Goal: Task Accomplishment & Management: Complete application form

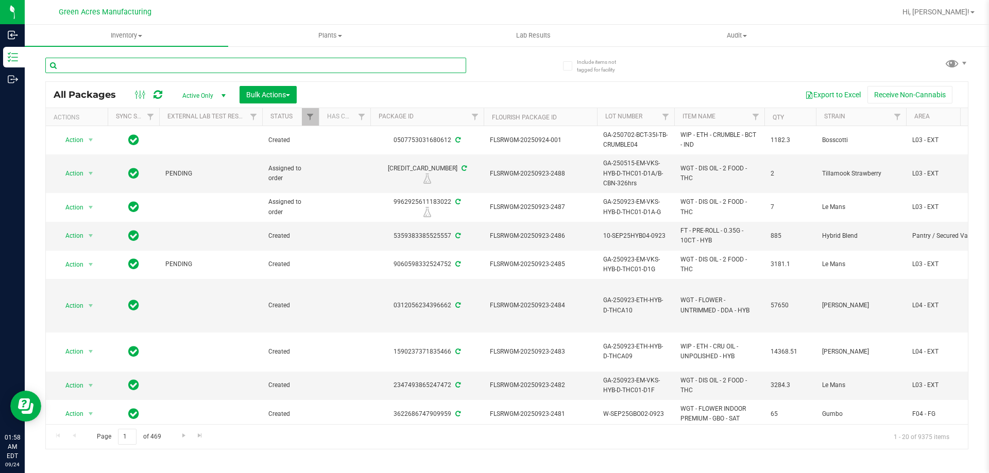
click at [337, 68] on input "text" at bounding box center [255, 65] width 421 height 15
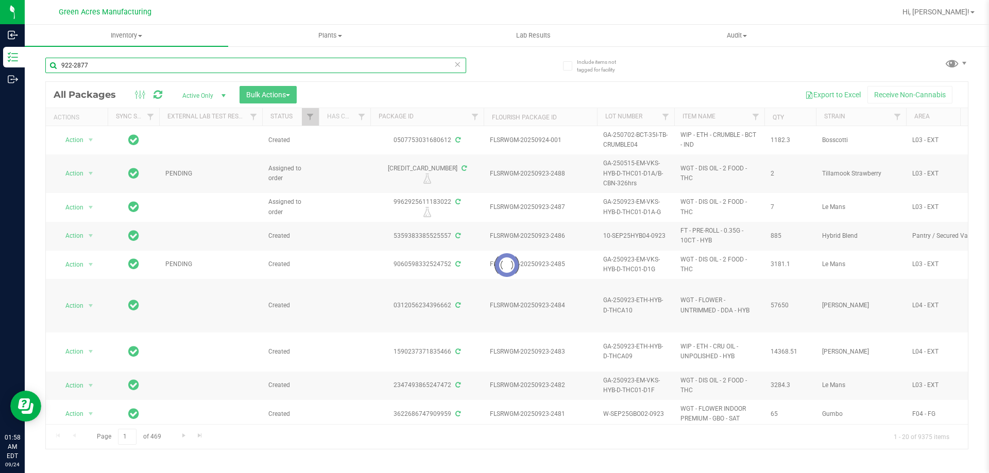
type input "922-2877"
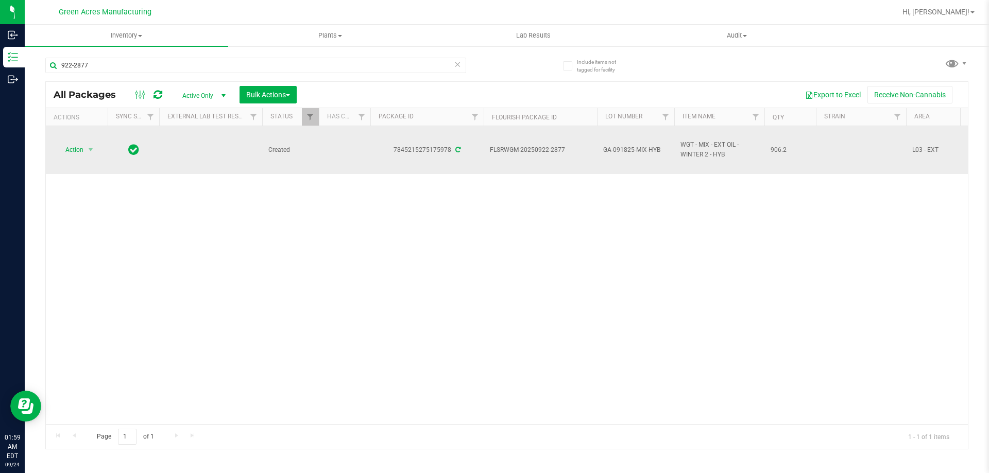
click at [622, 149] on span "GA-091825-MIX-HYB" at bounding box center [635, 150] width 65 height 10
copy tr "GA-091825-MIX-HYB"
click at [80, 154] on span "Action" at bounding box center [70, 150] width 28 height 14
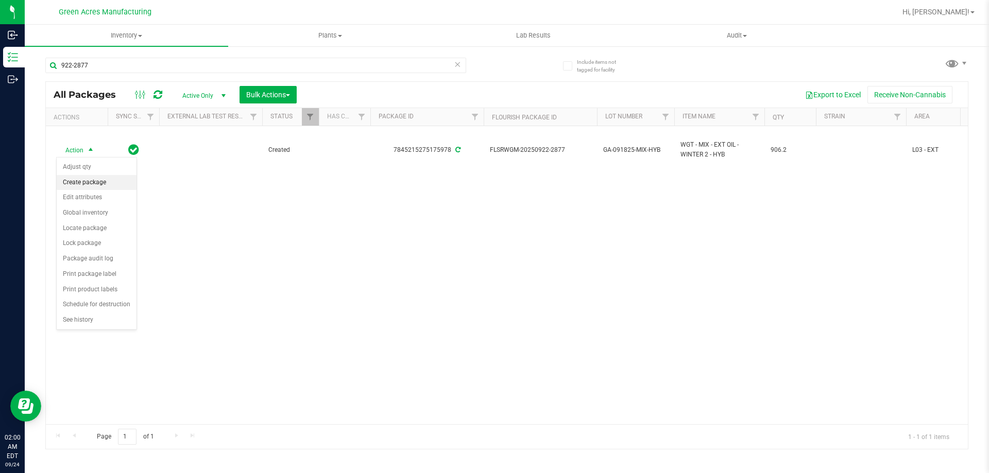
click at [95, 184] on li "Create package" at bounding box center [97, 182] width 80 height 15
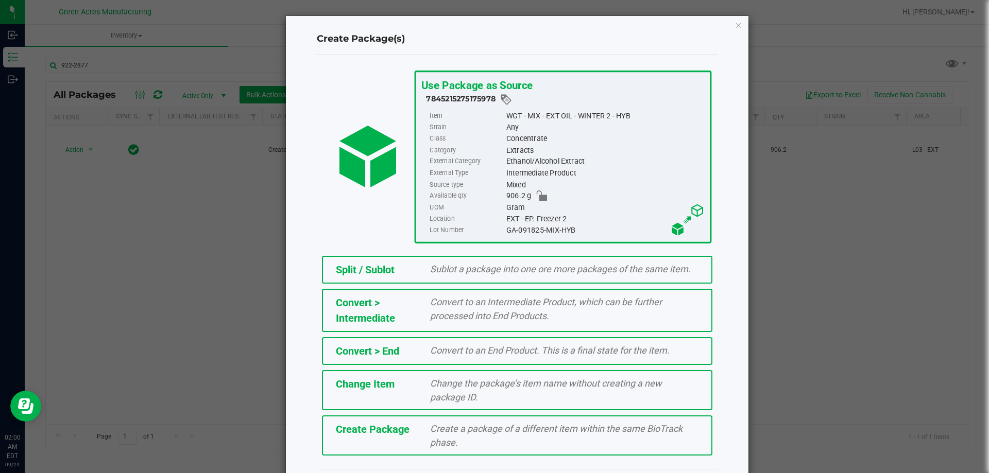
click at [446, 444] on span "Create a package of a different item within the same BioTrack phase." at bounding box center [556, 435] width 252 height 25
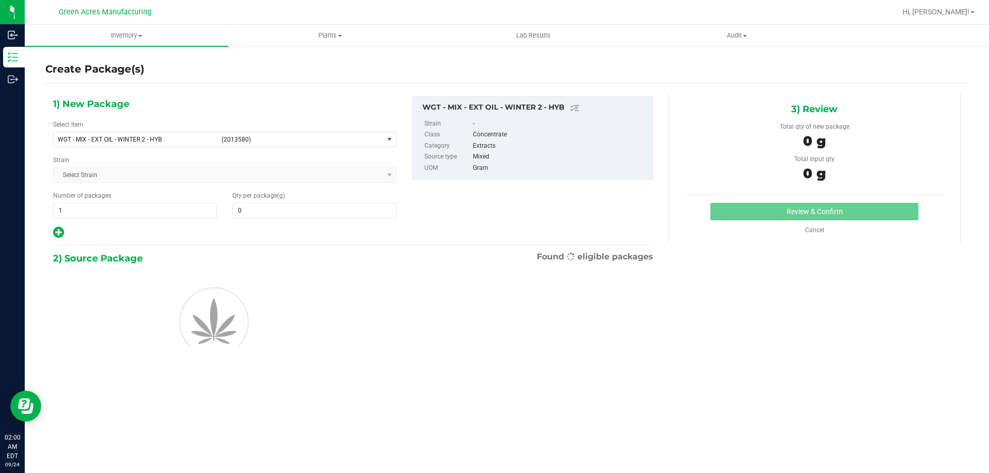
type input "0.0000"
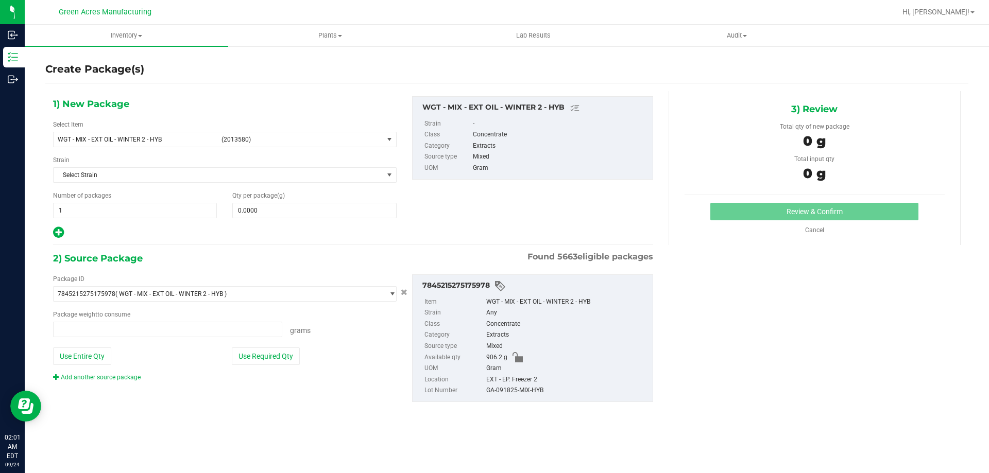
type input "0.0000 g"
click at [387, 131] on div "Select Item WGT - MIX - EXT OIL - WINTER 2 - HYB (2013580) 007UP - Flower 007UP…" at bounding box center [224, 133] width 343 height 27
click at [383, 142] on span "select" at bounding box center [389, 139] width 13 height 14
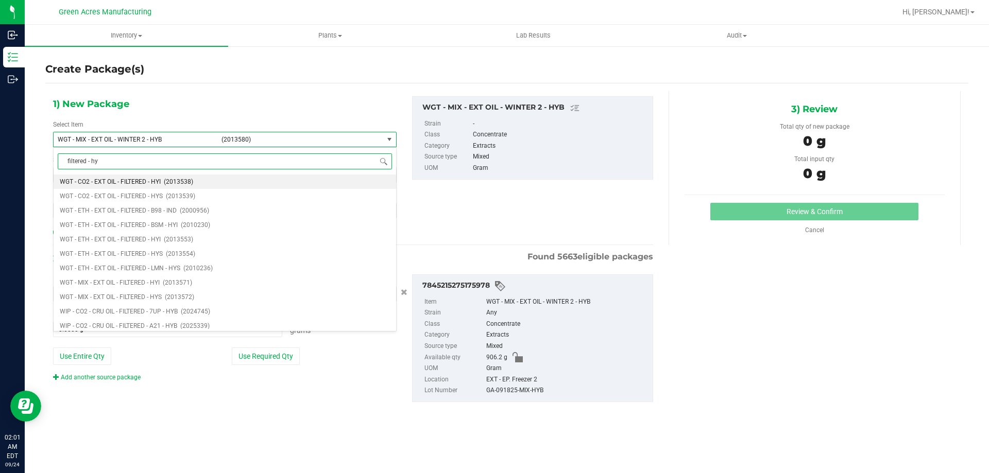
type input "filtered - hyb"
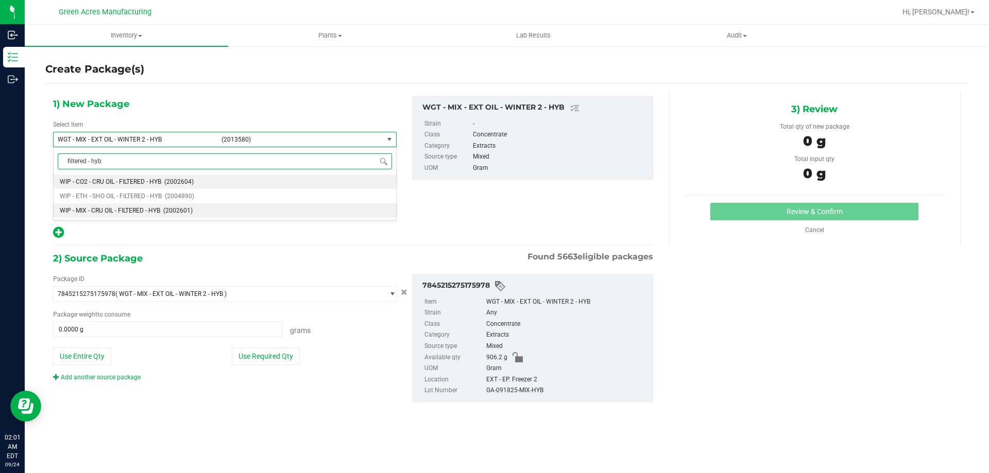
click at [120, 210] on span "WIP - MIX - CRU OIL - FILTERED - HYB" at bounding box center [110, 210] width 100 height 7
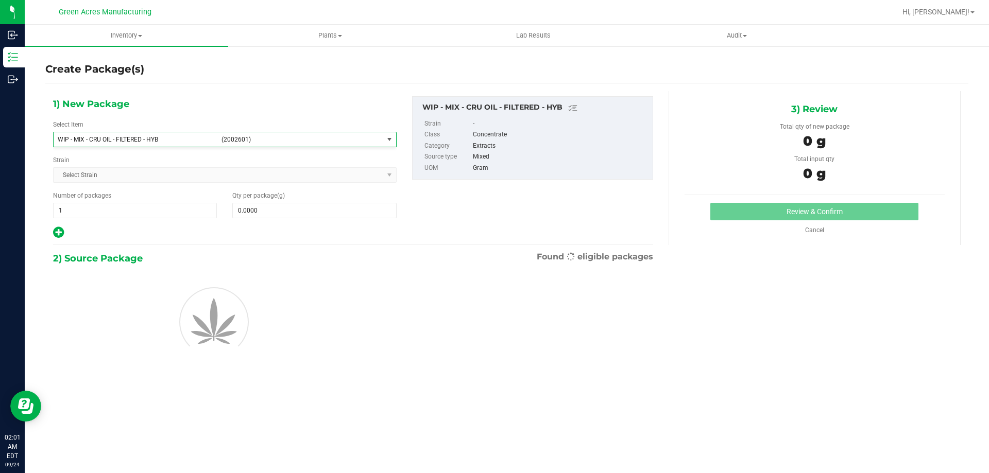
type input "0.0000"
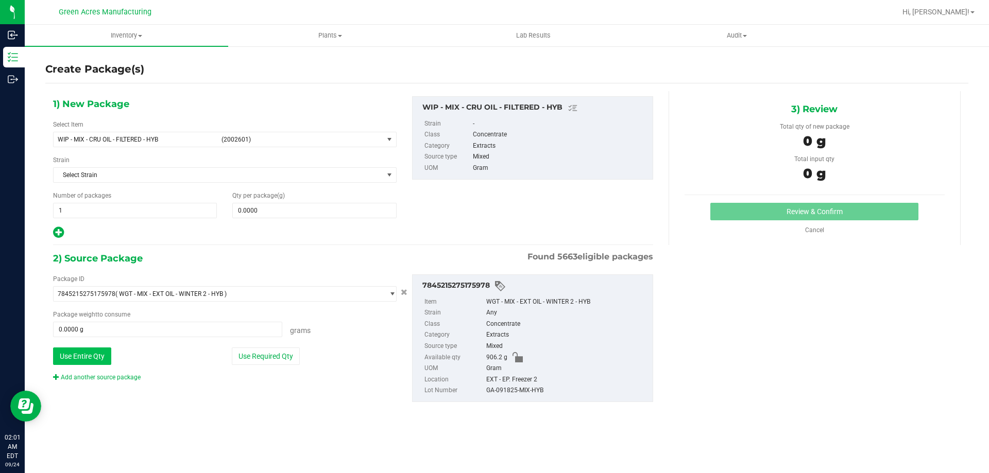
click at [103, 355] on button "Use Entire Qty" at bounding box center [82, 357] width 58 height 18
type input "906.2000 g"
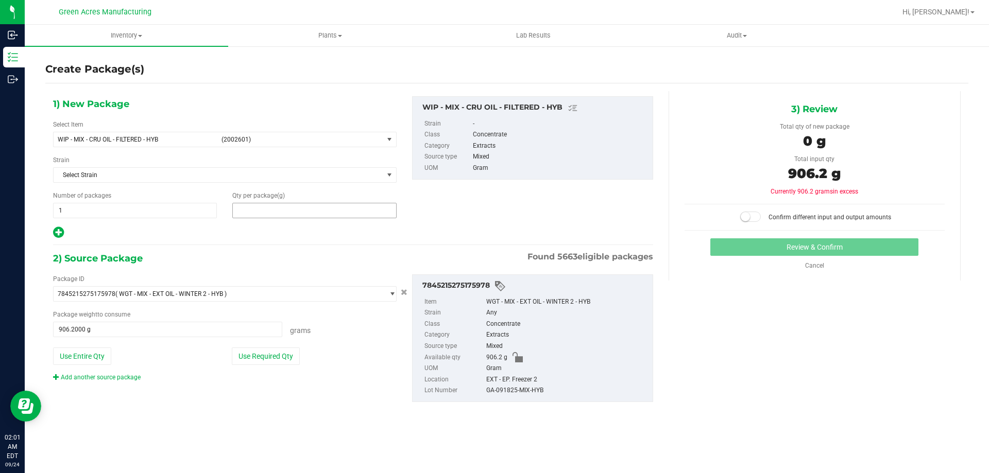
click at [332, 208] on span at bounding box center [314, 210] width 164 height 15
type input "906.2"
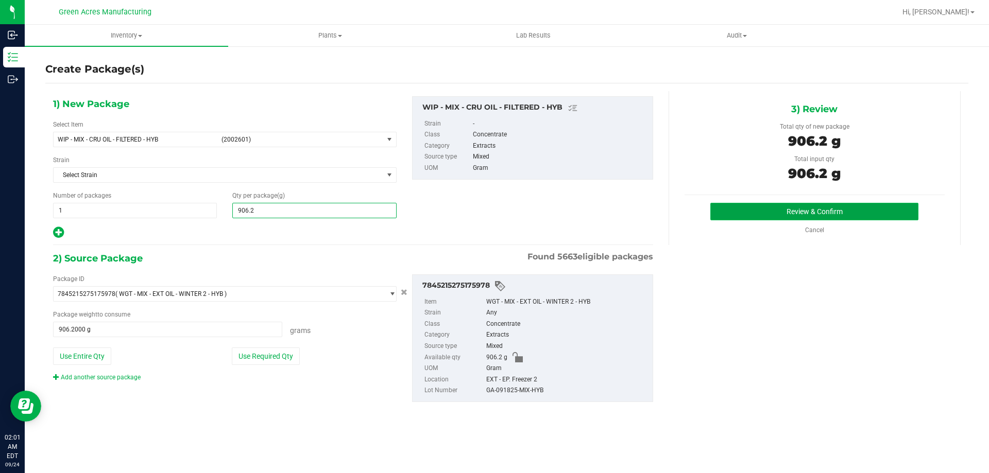
type input "906.2000"
click at [841, 215] on button "Review & Confirm" at bounding box center [814, 212] width 208 height 18
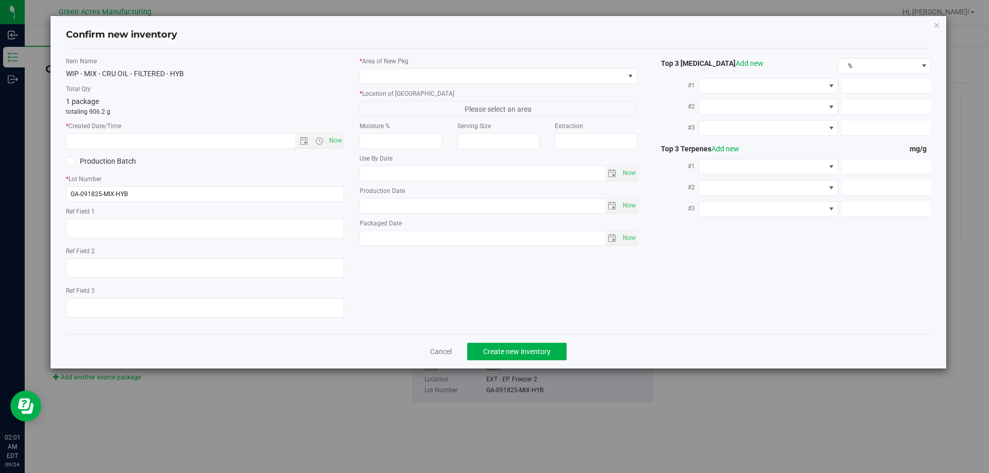
type textarea "Failed Crumble (GA-SN-250627-MBL-CRUMBLE02) and Vitalis oil (GA-250917-CV-VMT-D…"
click at [333, 141] on span "Now" at bounding box center [335, 140] width 18 height 15
type input "[DATE] 2:01 AM"
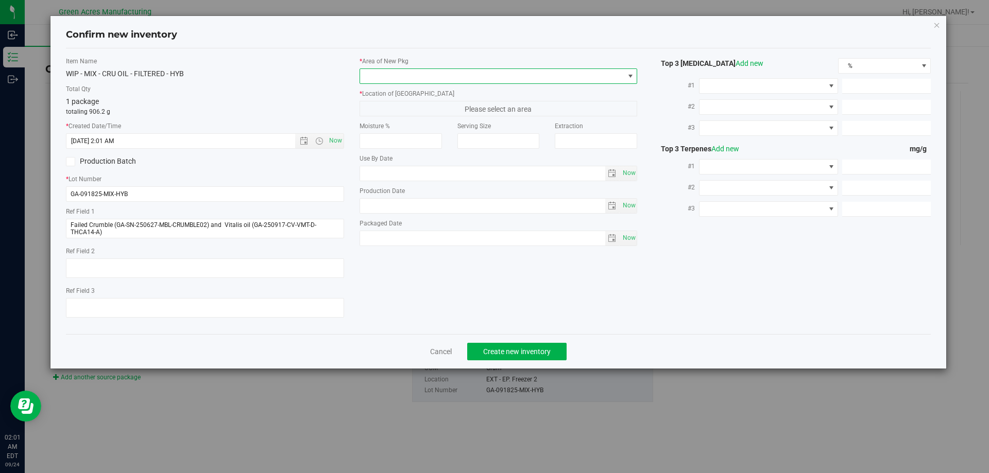
click at [504, 76] on span at bounding box center [492, 76] width 264 height 14
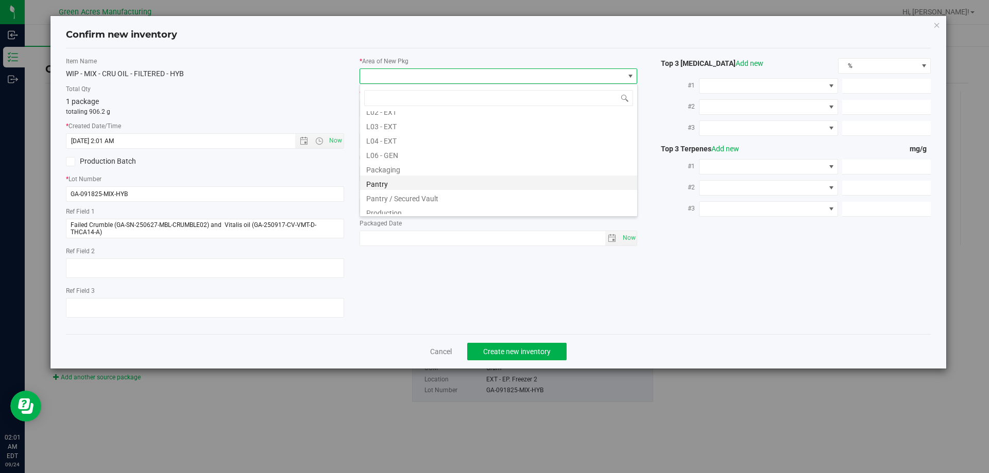
scroll to position [206, 0]
click at [451, 164] on li "L04 - EXT" at bounding box center [498, 157] width 277 height 14
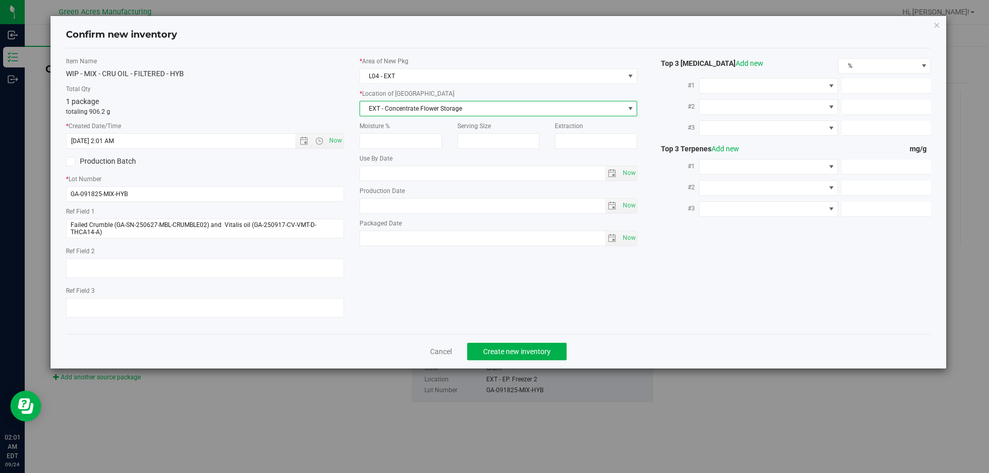
click at [463, 107] on span "EXT - Concentrate Flower Storage" at bounding box center [492, 108] width 264 height 14
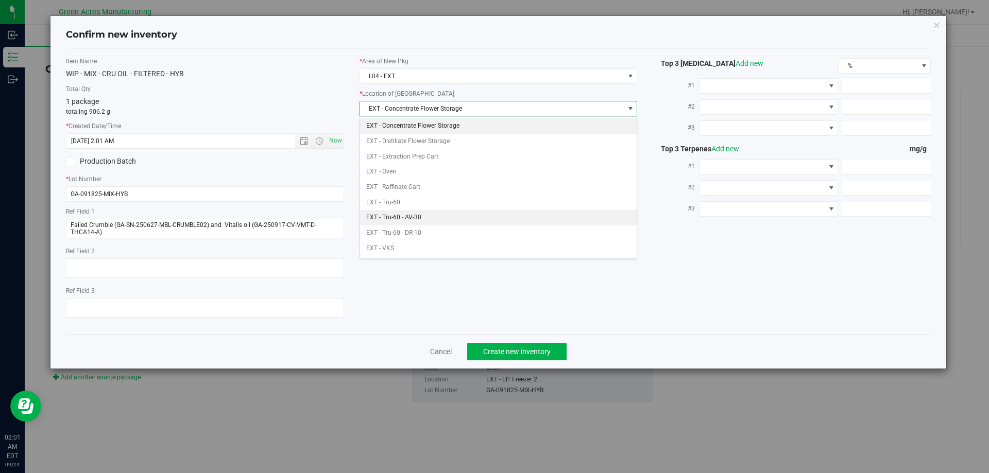
click at [434, 220] on li "EXT - Tru-60 - AV-30" at bounding box center [498, 217] width 277 height 15
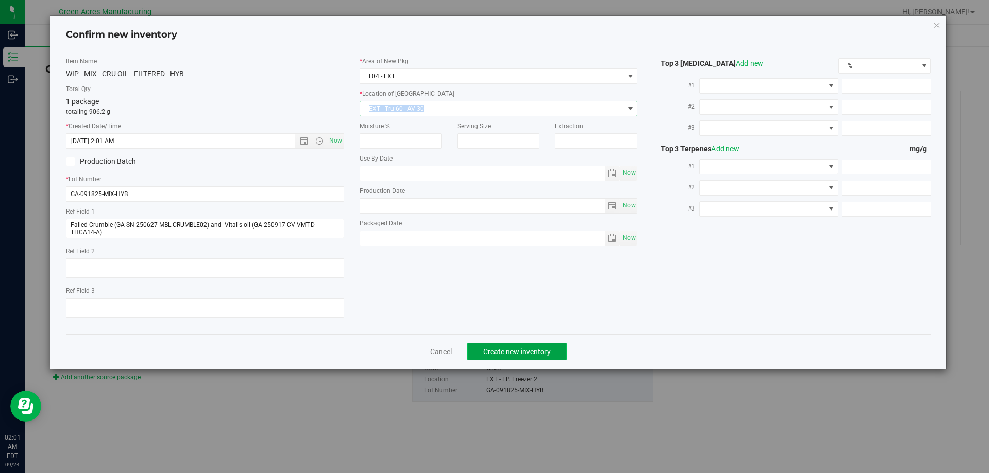
click at [530, 346] on button "Create new inventory" at bounding box center [516, 352] width 99 height 18
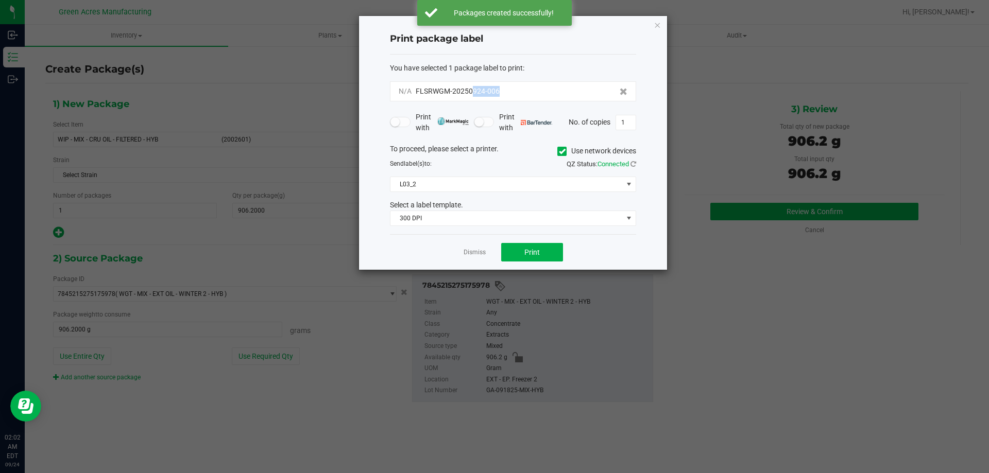
drag, startPoint x: 510, startPoint y: 90, endPoint x: 474, endPoint y: 98, distance: 36.9
click at [474, 98] on div "N/A FLSRWGM-20250924-006" at bounding box center [513, 91] width 246 height 20
copy span "924-006"
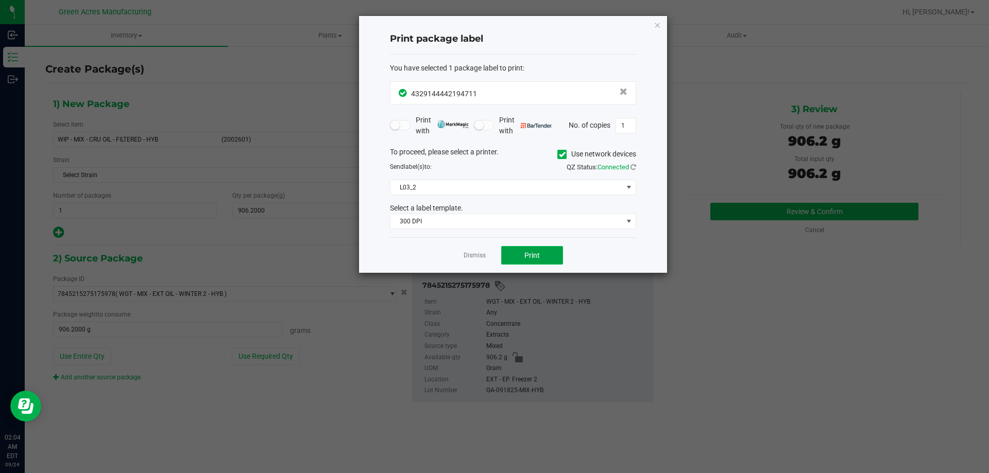
click at [540, 257] on button "Print" at bounding box center [532, 255] width 62 height 19
click at [530, 248] on button "Print" at bounding box center [532, 255] width 62 height 19
click at [480, 257] on link "Dismiss" at bounding box center [474, 255] width 22 height 9
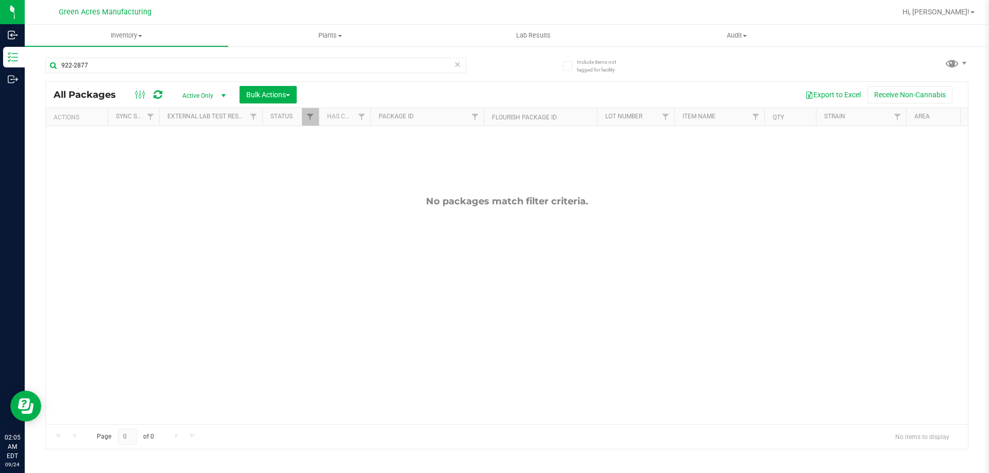
click at [459, 70] on icon at bounding box center [457, 64] width 7 height 12
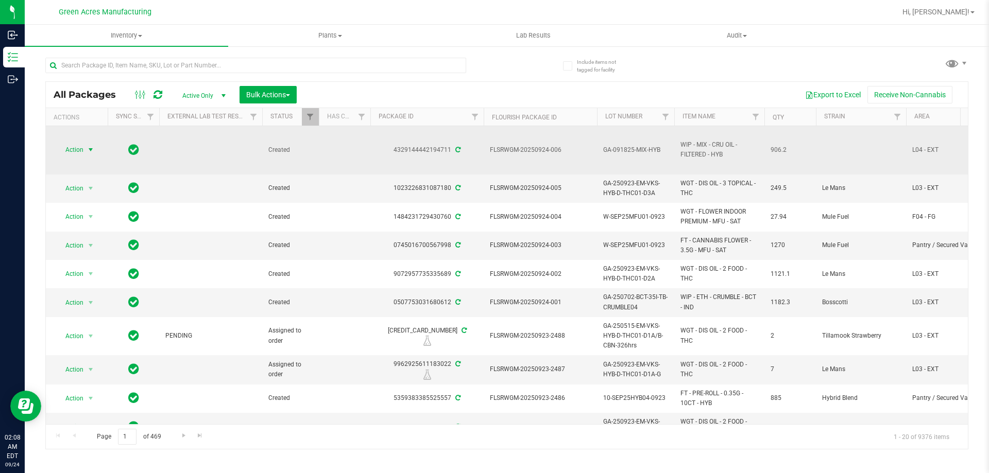
click at [82, 146] on span "Action" at bounding box center [70, 150] width 28 height 14
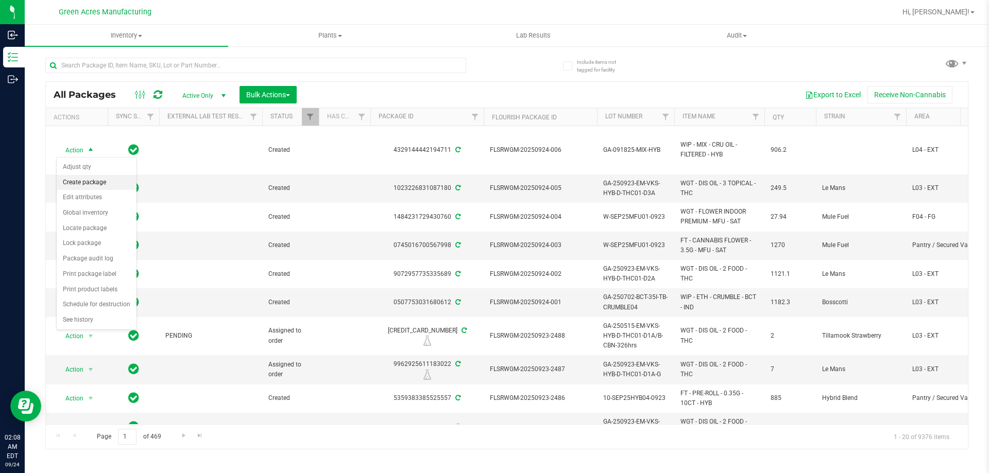
click at [80, 178] on li "Create package" at bounding box center [97, 182] width 80 height 15
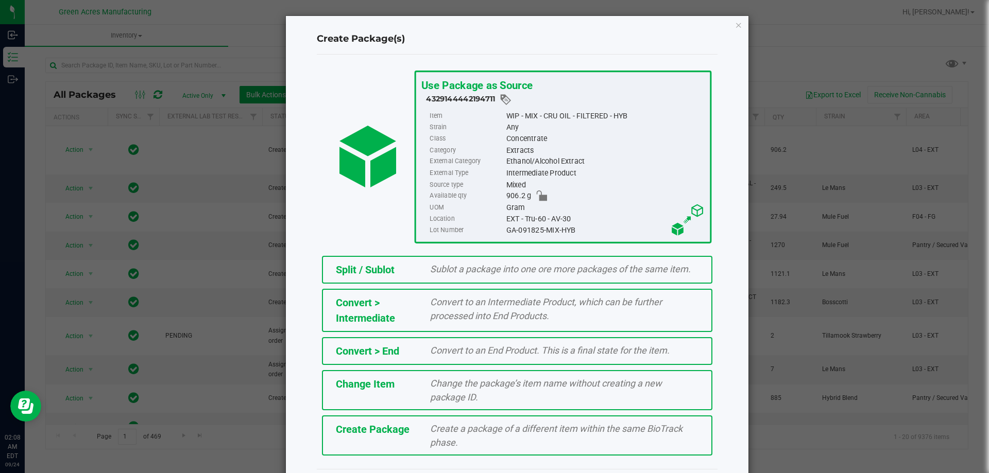
scroll to position [29, 0]
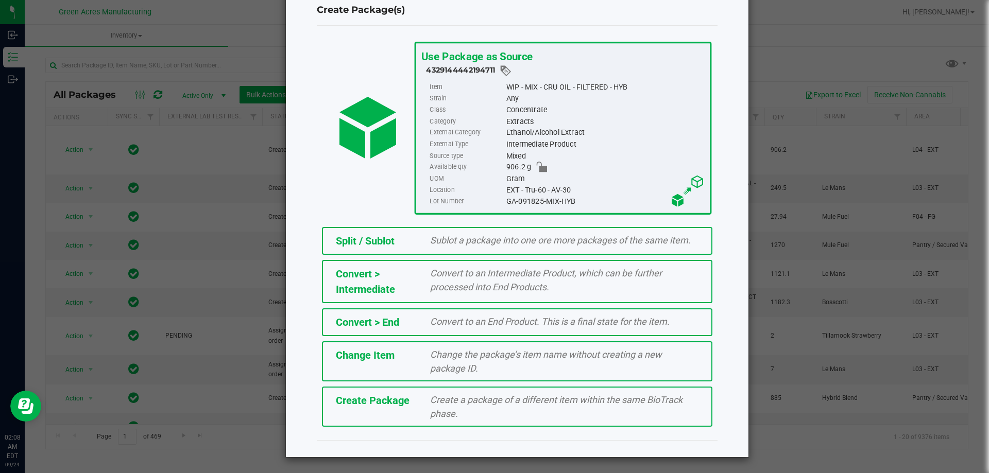
click at [517, 397] on span "Create a package of a different item within the same BioTrack phase." at bounding box center [556, 406] width 252 height 25
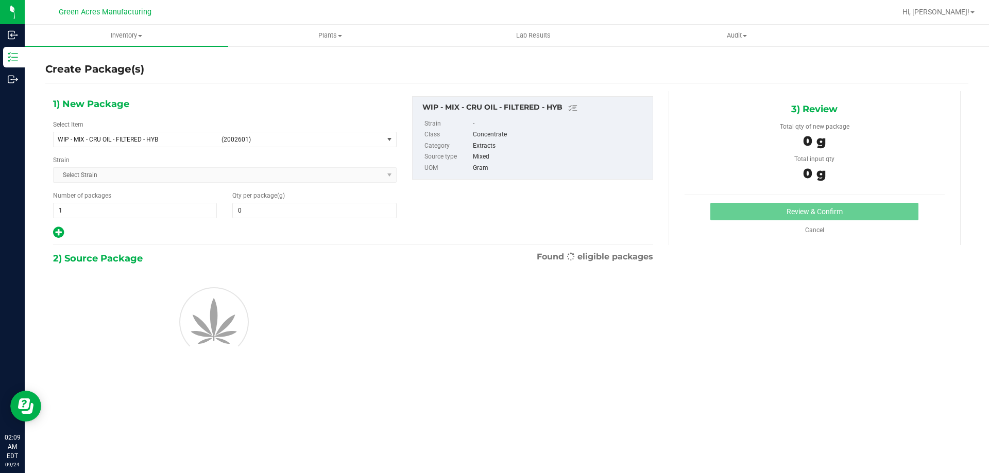
type input "0.0000"
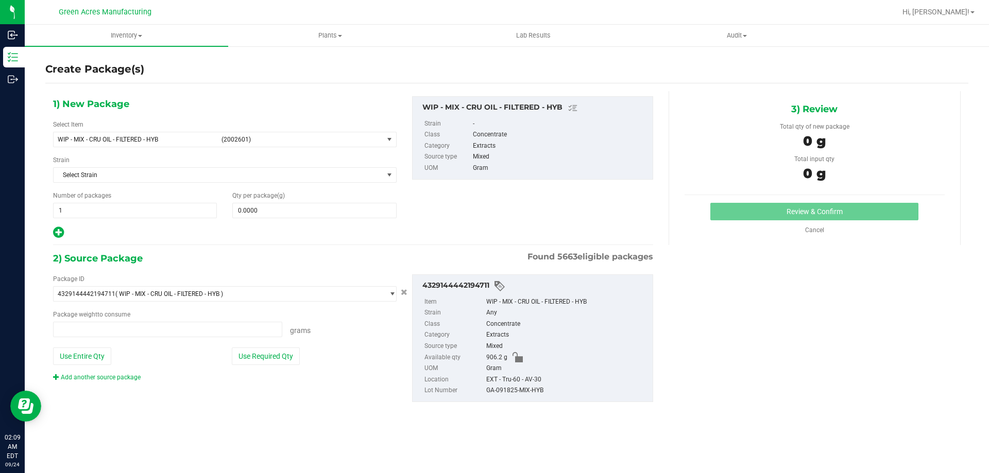
type input "0.0000 g"
click at [384, 143] on span "select" at bounding box center [389, 139] width 13 height 14
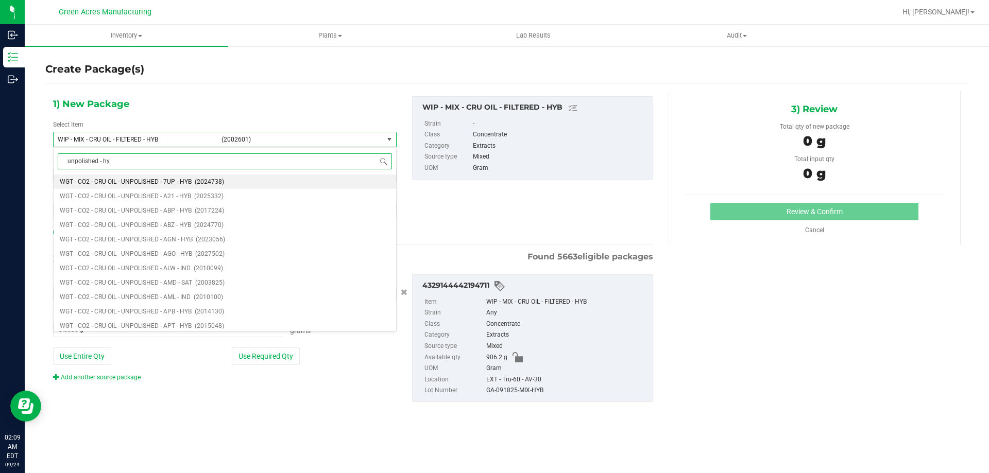
type input "unpolished - hyb"
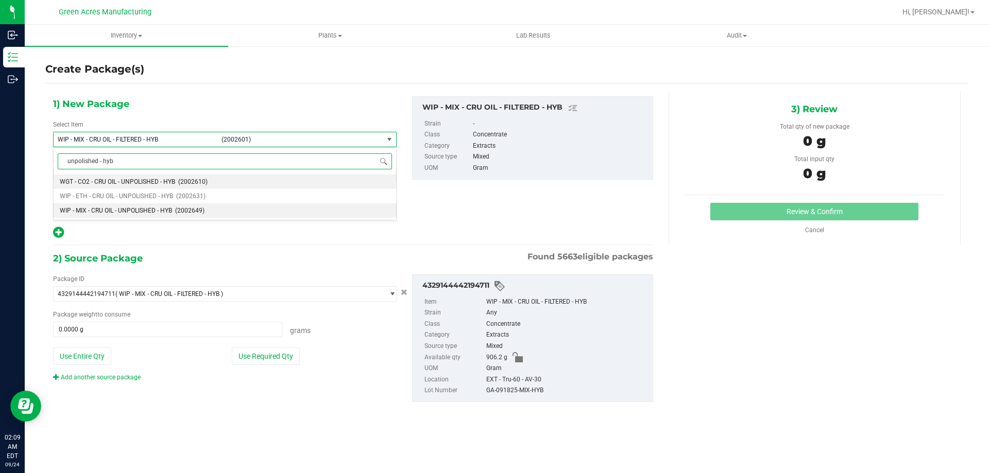
click at [122, 213] on span "WIP - MIX - CRU OIL - UNPOLISHED - HYB" at bounding box center [116, 210] width 112 height 7
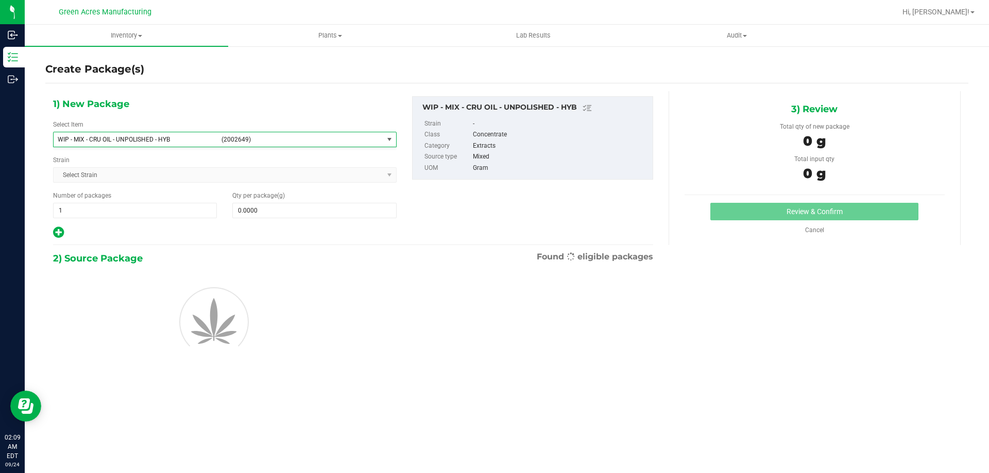
type input "0.0000"
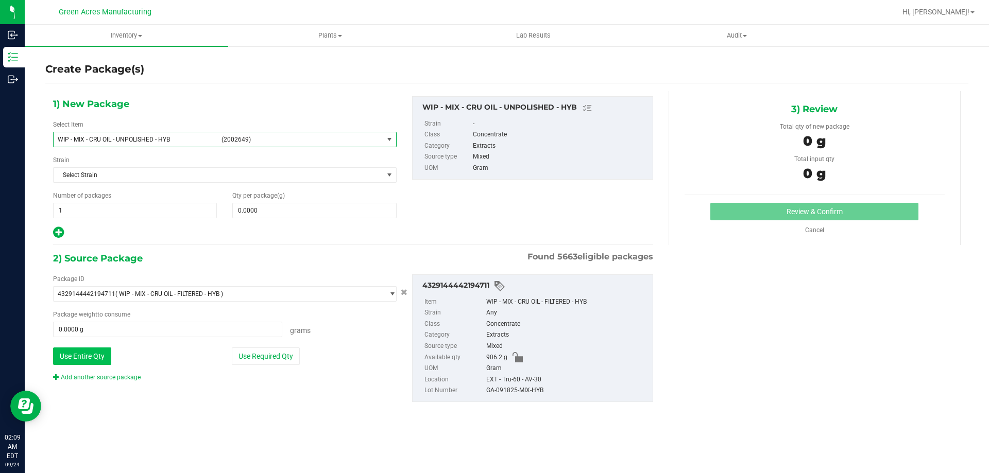
click at [94, 358] on button "Use Entire Qty" at bounding box center [82, 357] width 58 height 18
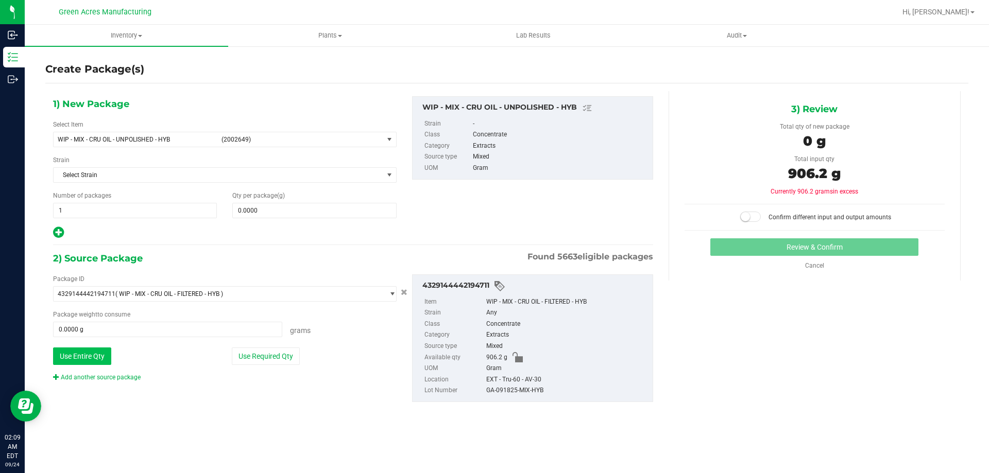
type input "906.2000 g"
click at [102, 378] on link "Add another source package" at bounding box center [97, 377] width 88 height 7
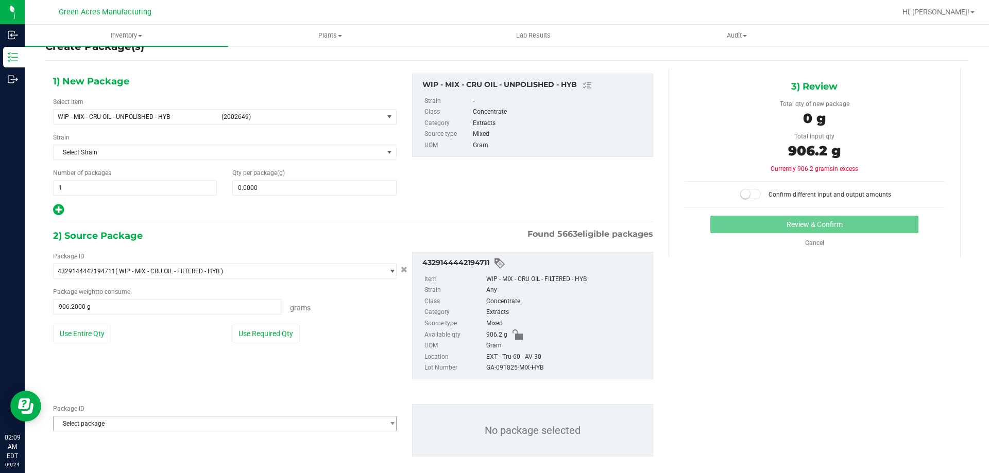
scroll to position [36, 0]
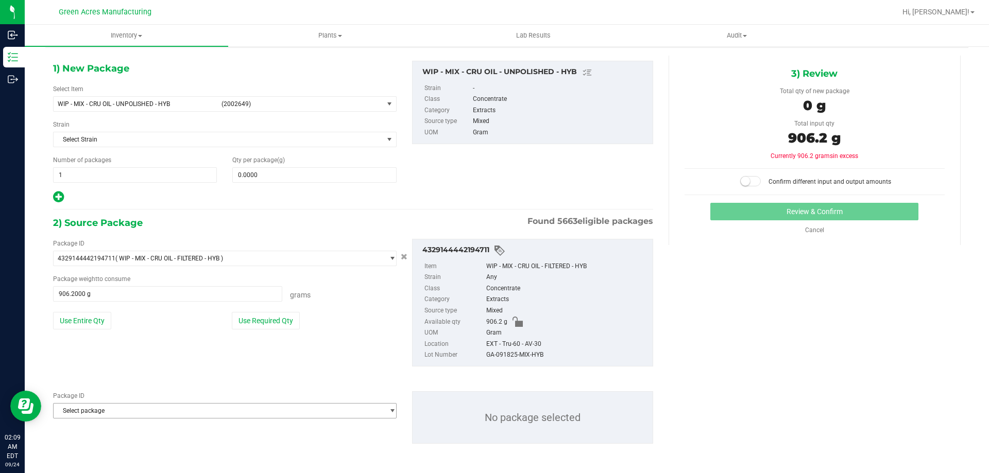
click at [188, 405] on span "Select package" at bounding box center [219, 411] width 330 height 14
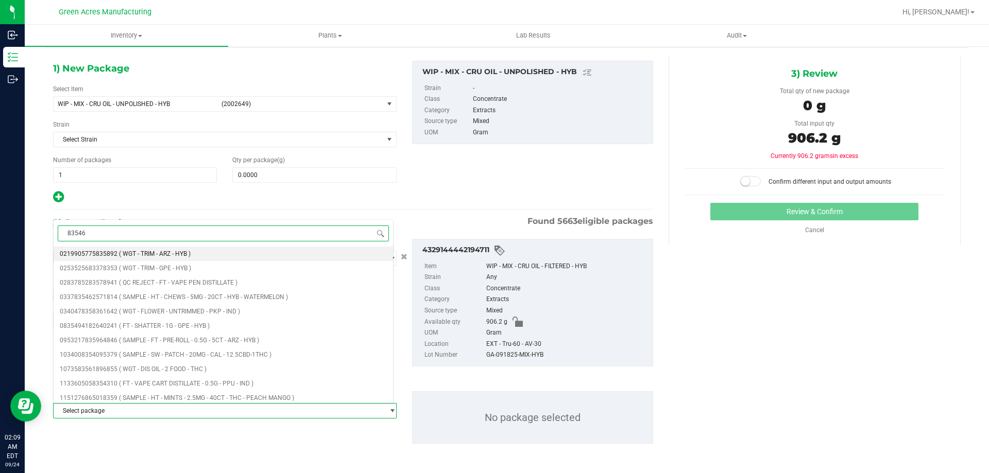
type input "835466"
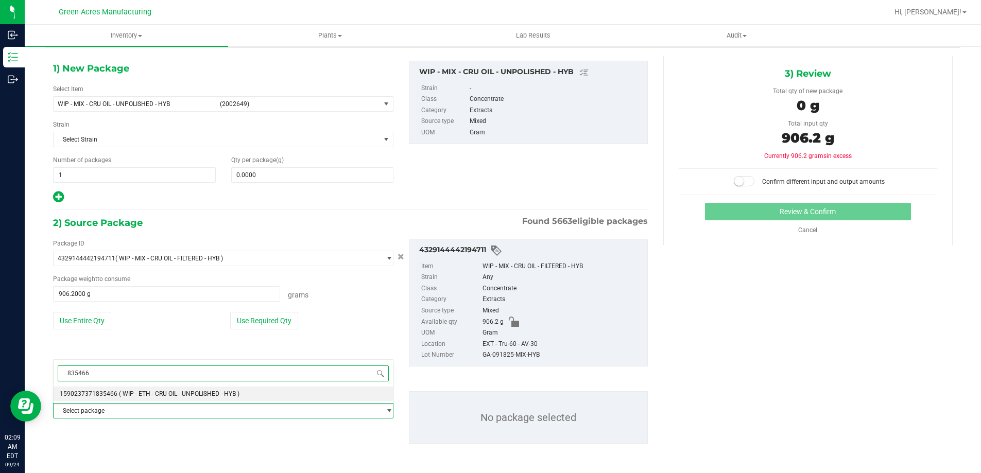
click at [189, 394] on span "( WIP - ETH - CRU OIL - UNPOLISHED - HYB )" at bounding box center [179, 393] width 121 height 7
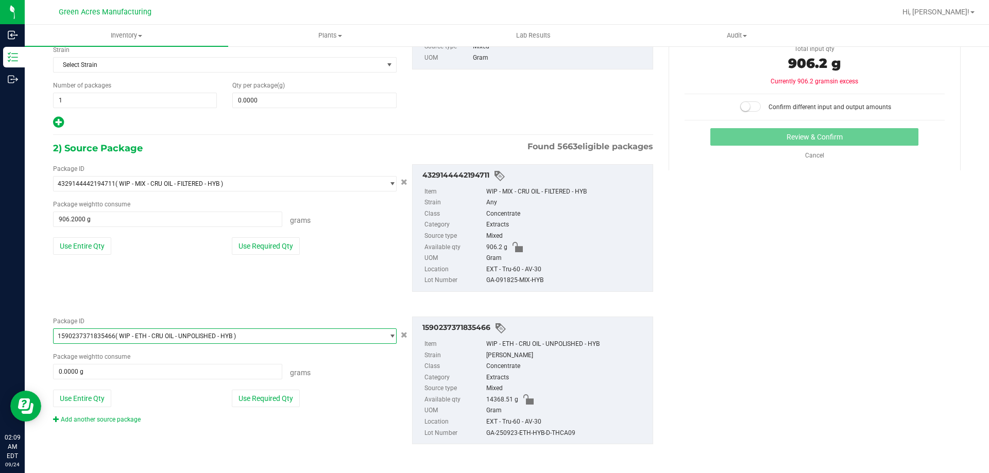
scroll to position [111, 0]
click at [61, 396] on button "Use Entire Qty" at bounding box center [82, 398] width 58 height 18
type input "14368.5100 g"
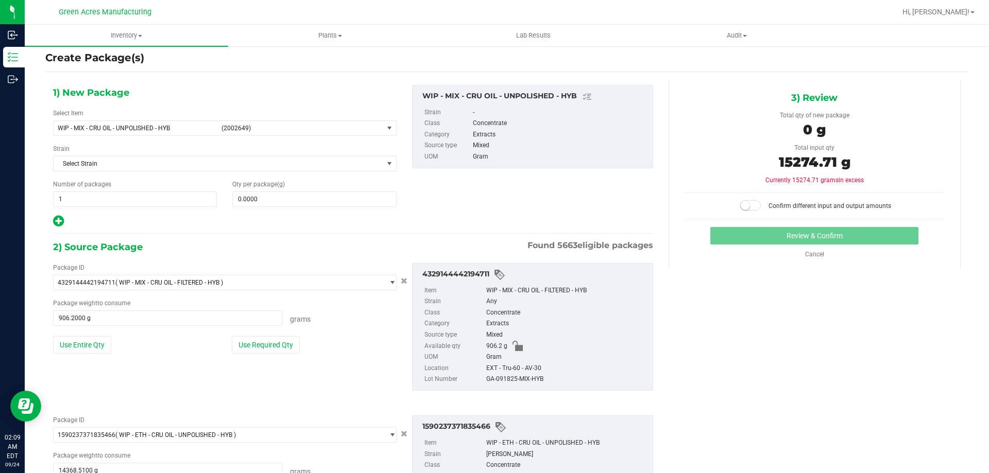
scroll to position [0, 0]
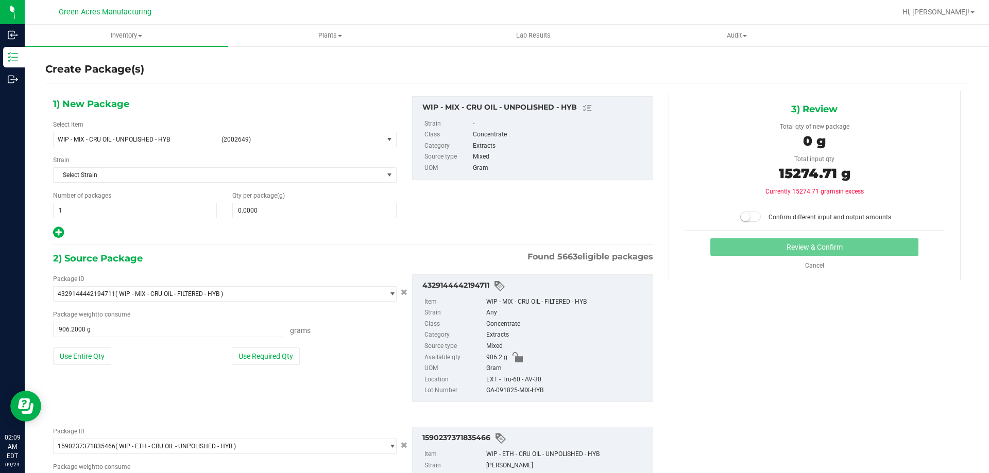
click at [744, 217] on small at bounding box center [745, 216] width 9 height 9
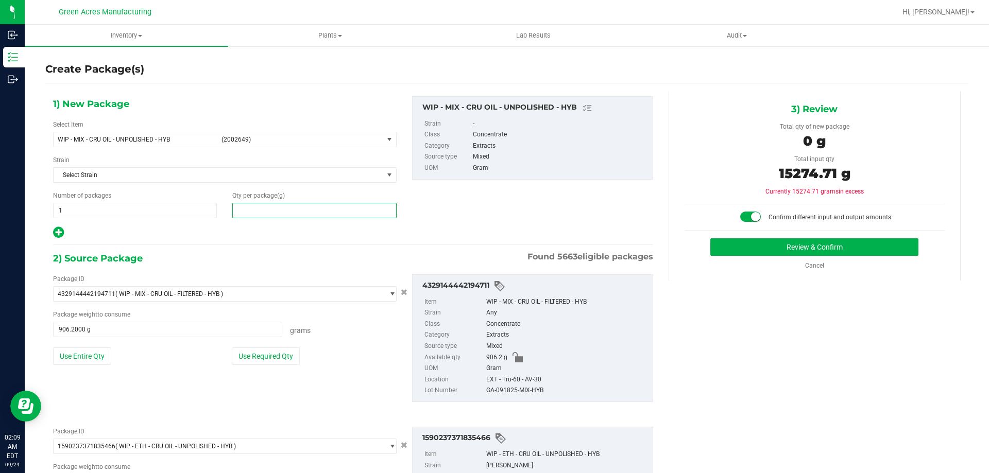
click at [339, 215] on span at bounding box center [314, 210] width 164 height 15
type input "15274.71"
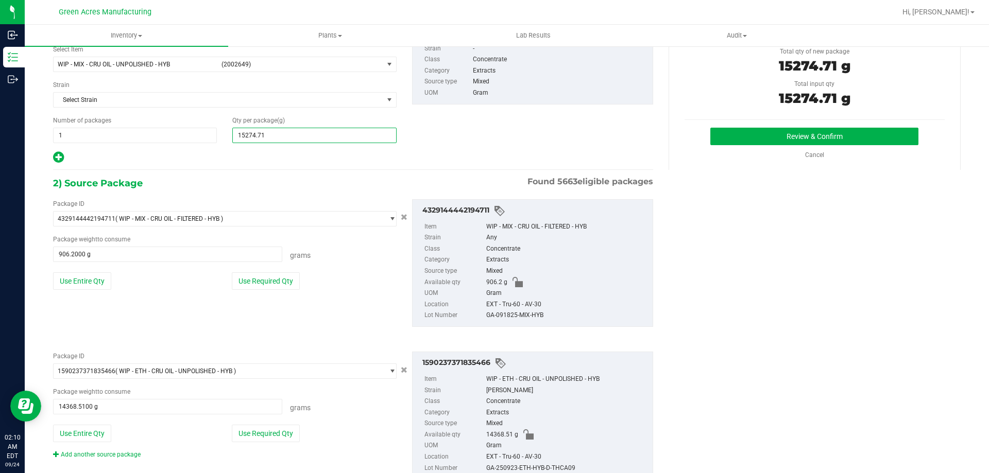
scroll to position [59, 0]
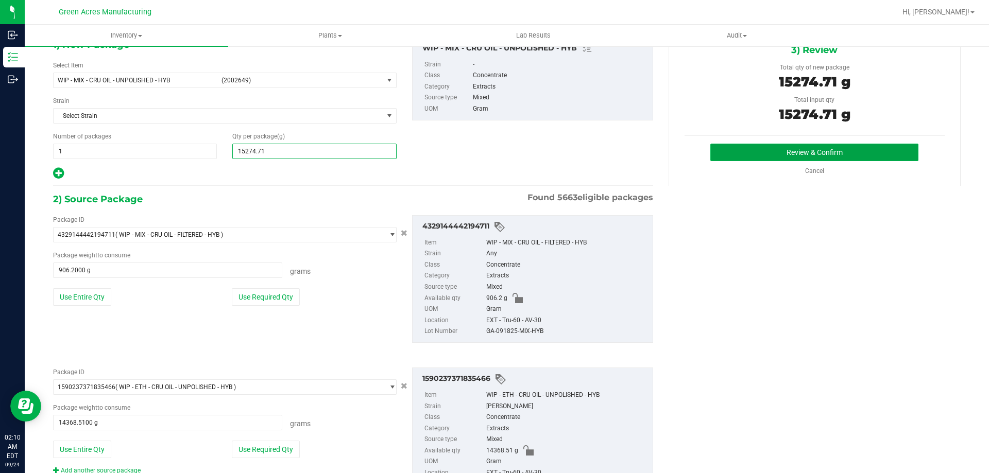
type input "15,274.7100"
click at [883, 158] on button "Review & Confirm" at bounding box center [814, 153] width 208 height 18
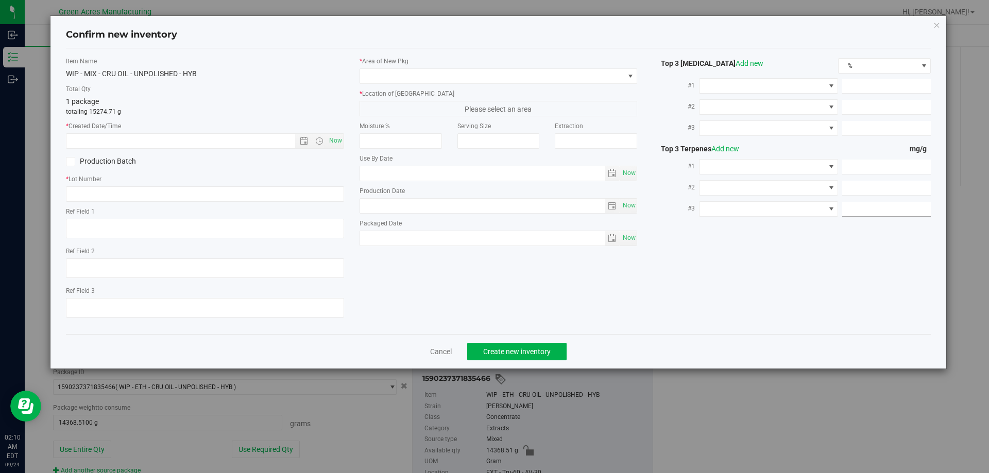
type textarea "Failed Crumble (GA-SN-250627-MBL-CRUMBLE02) and Vitalis oil (GA-250917-CV-VMT-D…"
click at [450, 352] on link "Cancel" at bounding box center [441, 352] width 22 height 10
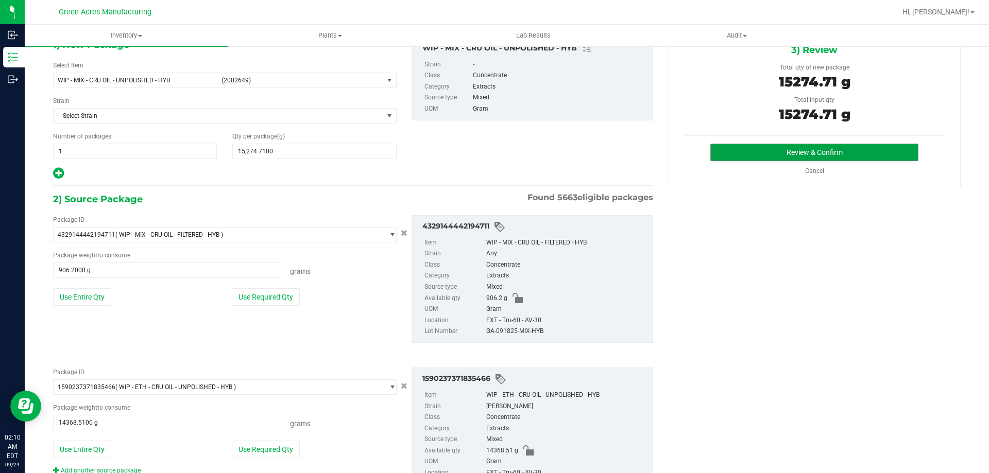
scroll to position [111, 0]
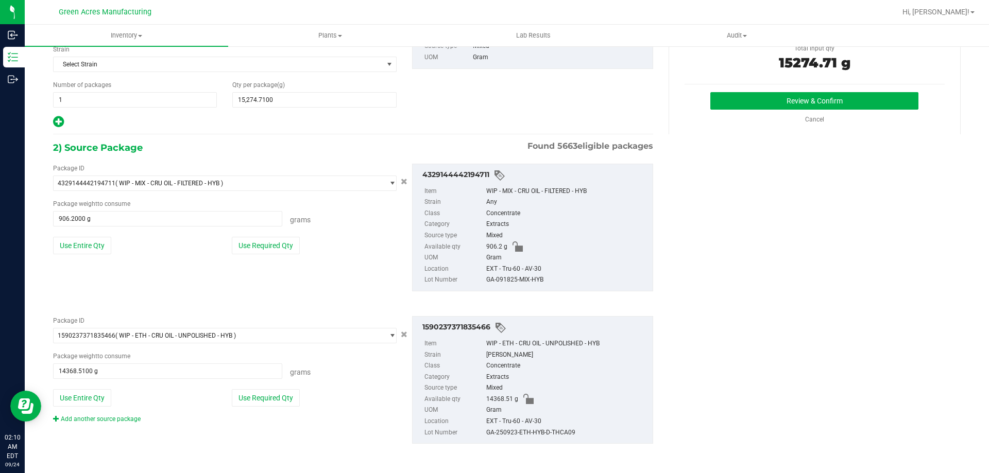
click at [552, 434] on div "GA-250923-ETH-HYB-D-THCA09" at bounding box center [566, 432] width 161 height 11
copy div "GA-250923-ETH-HYB-D-THCA09"
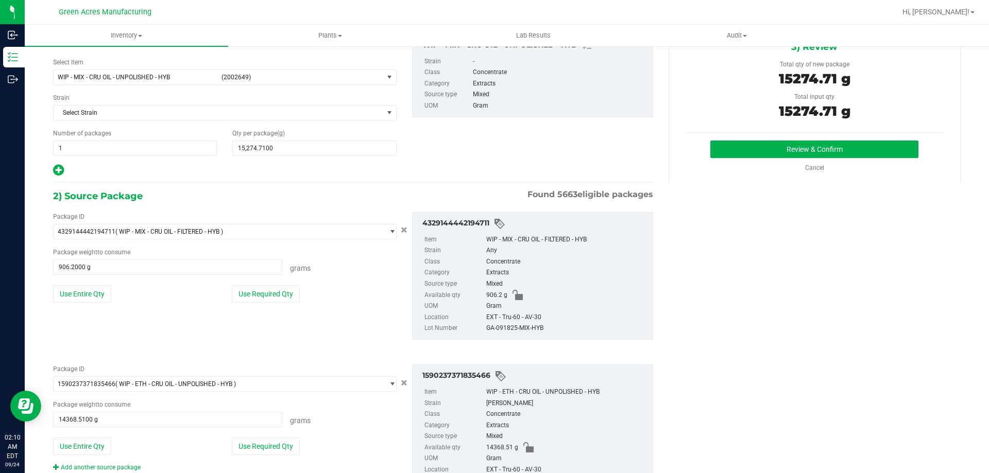
scroll to position [0, 0]
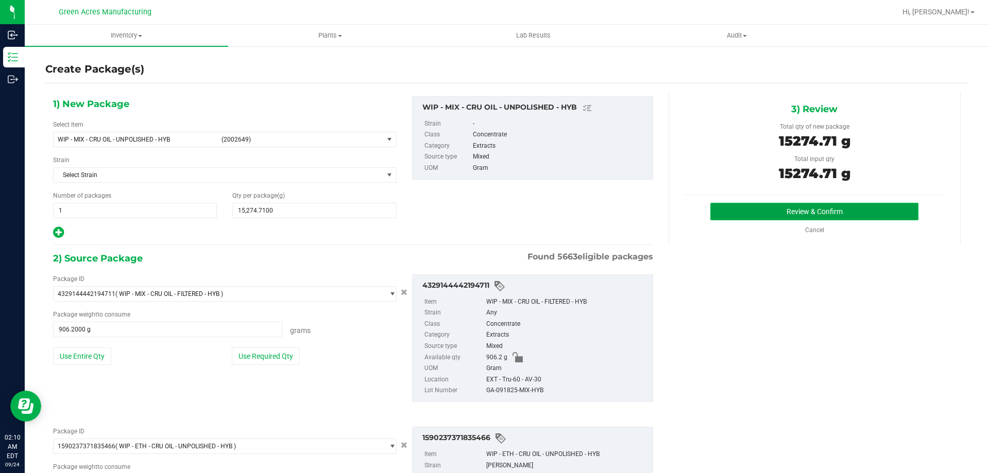
click at [834, 210] on button "Review & Confirm" at bounding box center [814, 212] width 208 height 18
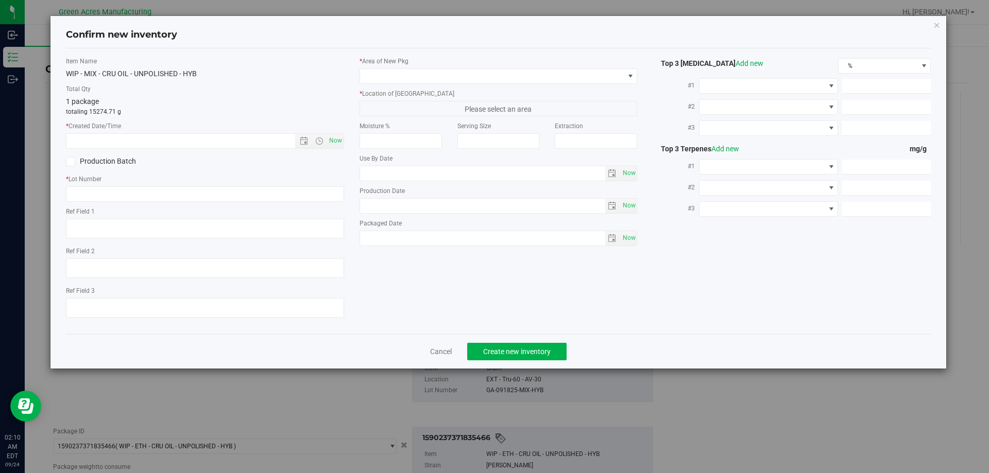
type textarea "Failed Crumble (GA-SN-250627-MBL-CRUMBLE02) and Vitalis oil (GA-250917-CV-VMT-D…"
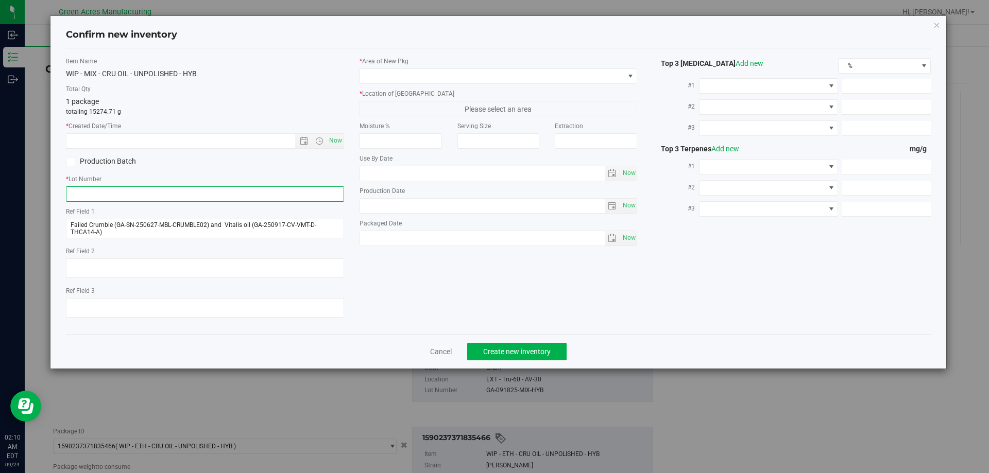
click at [277, 194] on input "text" at bounding box center [205, 193] width 278 height 15
paste input "GA-250923-ETH-HYB-D-THCA09"
type input "GA-250923-ETH-HYB-D-THCA09"
click at [336, 141] on span "Now" at bounding box center [335, 140] width 18 height 15
type input "[DATE] 2:10 AM"
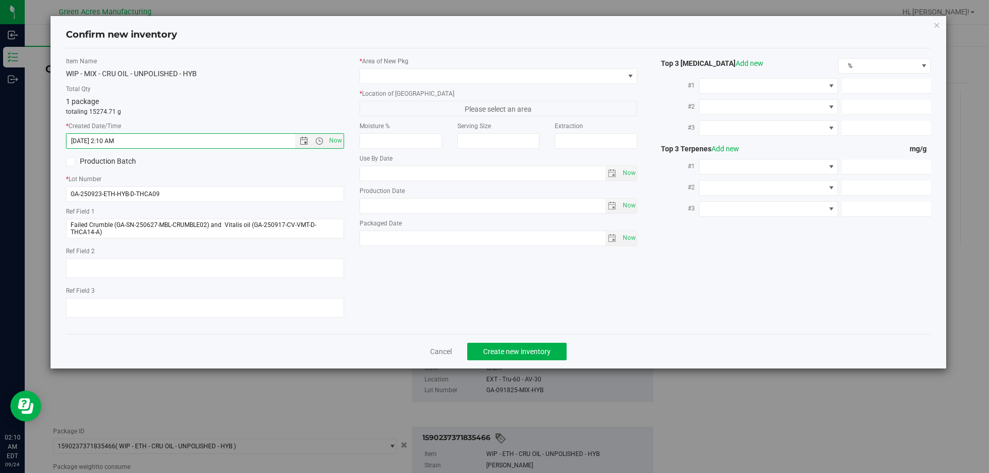
click at [495, 85] on div "* Area of [GEOGRAPHIC_DATA] * Location of [GEOGRAPHIC_DATA] Please select an ar…" at bounding box center [499, 154] width 294 height 195
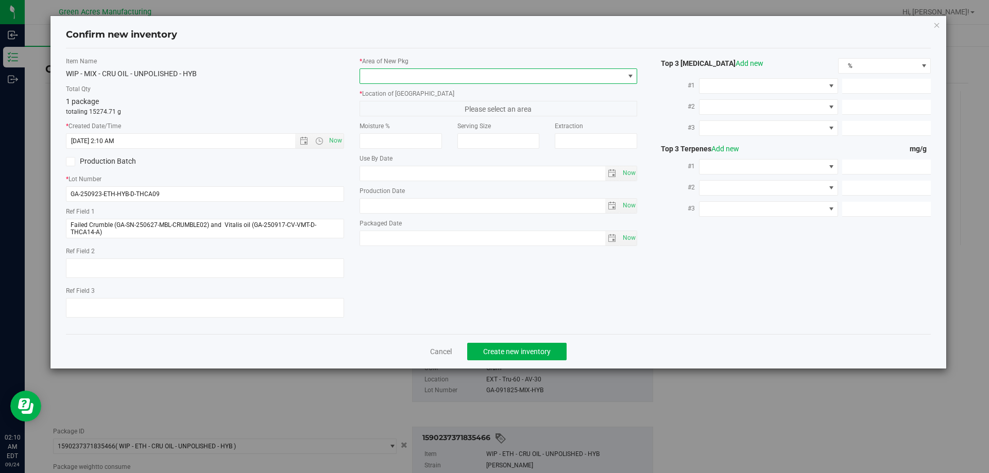
click at [495, 81] on span at bounding box center [492, 76] width 264 height 14
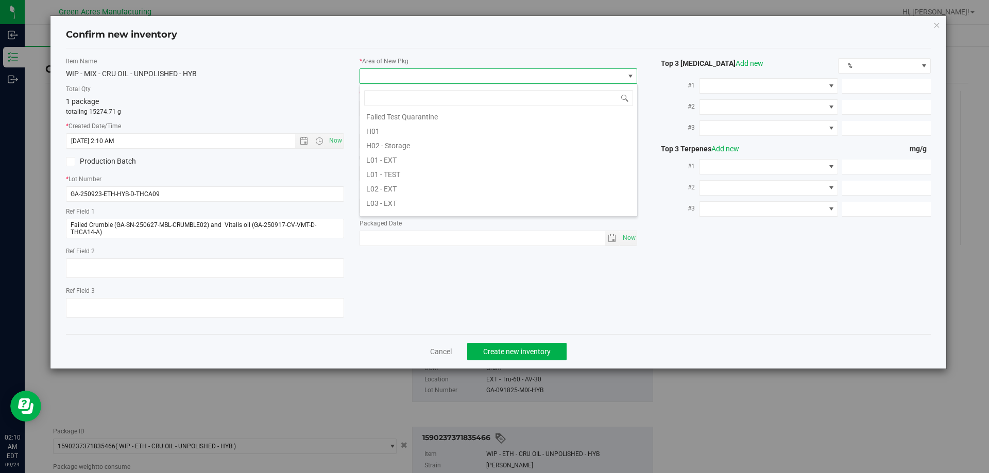
scroll to position [154, 0]
click at [411, 215] on div "Dumpster 01 Dumpster 02 Excess Inventory FP F01 - SHO F02 - EXT F04 - Excess In…" at bounding box center [498, 150] width 278 height 133
click at [412, 211] on li "L04 - EXT" at bounding box center [498, 209] width 277 height 14
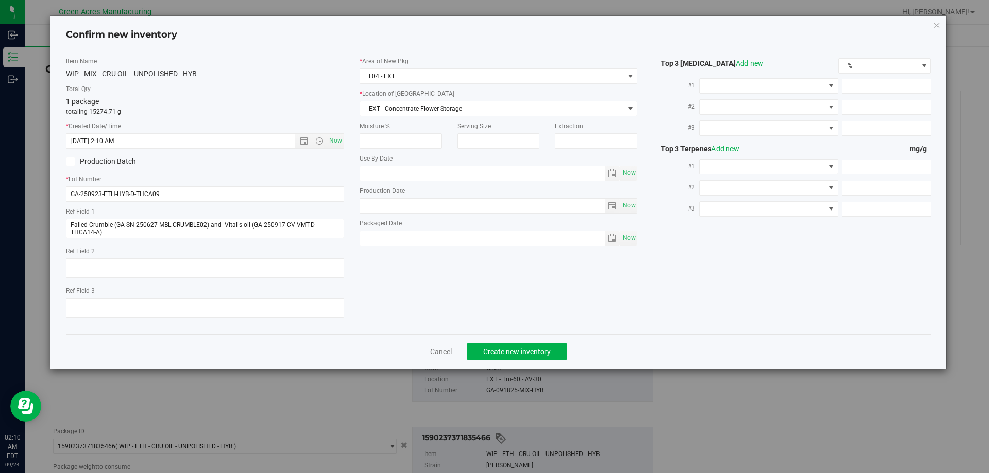
click at [437, 121] on div "* Area of [GEOGRAPHIC_DATA] L04 - EXT * Location of [GEOGRAPHIC_DATA] EXT - Con…" at bounding box center [499, 154] width 294 height 195
click at [438, 113] on span "EXT - Concentrate Flower Storage" at bounding box center [492, 108] width 264 height 14
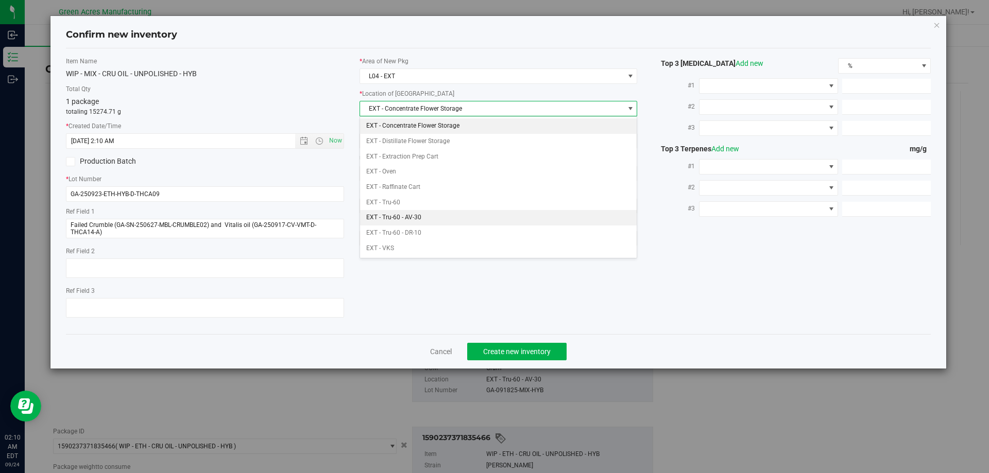
click at [421, 219] on li "EXT - Tru-60 - AV-30" at bounding box center [498, 217] width 277 height 15
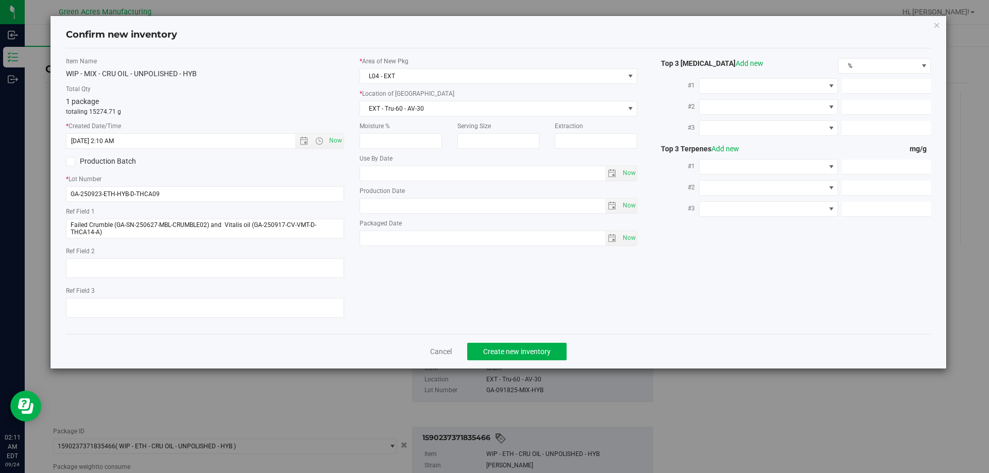
click at [420, 349] on div "Cancel Create new inventory" at bounding box center [498, 351] width 865 height 35
click at [432, 350] on link "Cancel" at bounding box center [441, 352] width 22 height 10
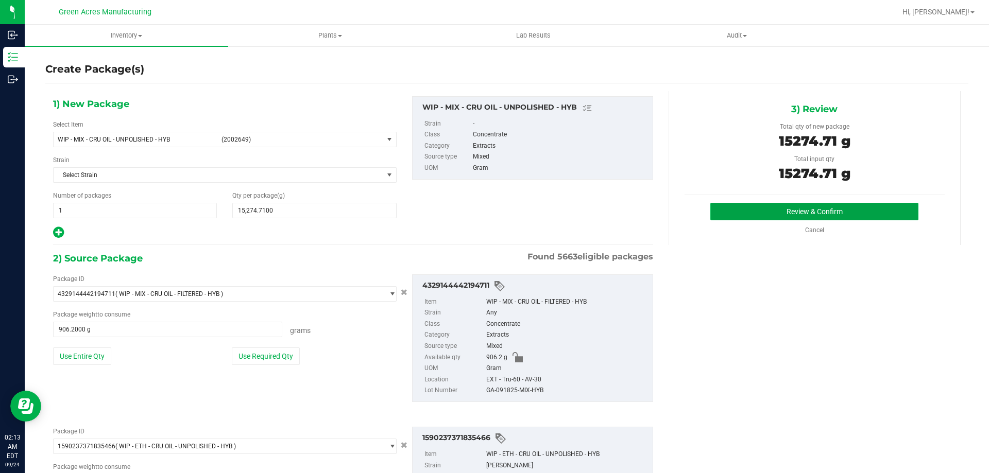
click at [807, 203] on button "Review & Confirm" at bounding box center [814, 212] width 208 height 18
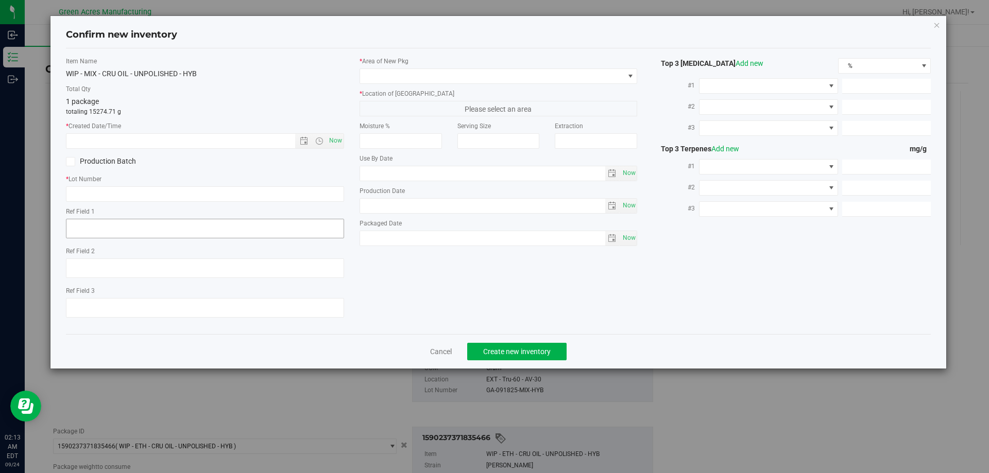
type textarea "Failed Crumble (GA-SN-250627-MBL-CRUMBLE02) and Vitalis oil (GA-250917-CV-VMT-D…"
click at [444, 354] on link "Cancel" at bounding box center [441, 352] width 22 height 10
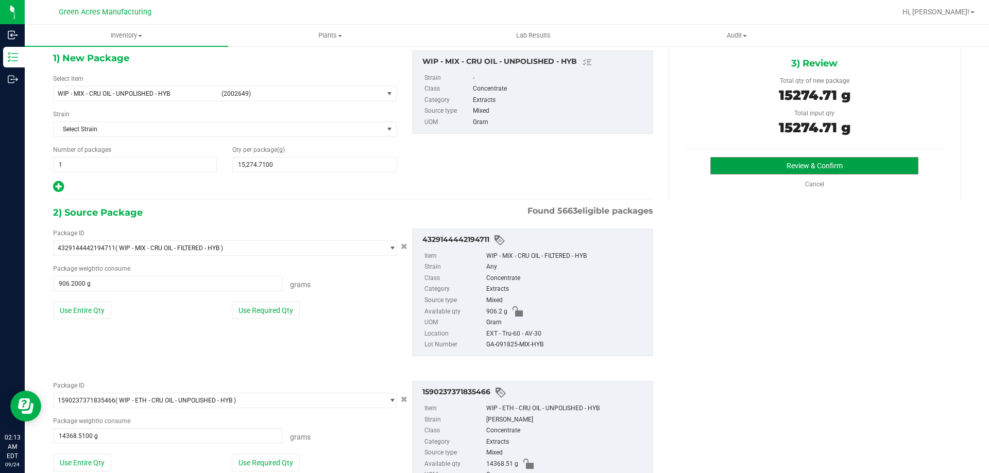
scroll to position [111, 0]
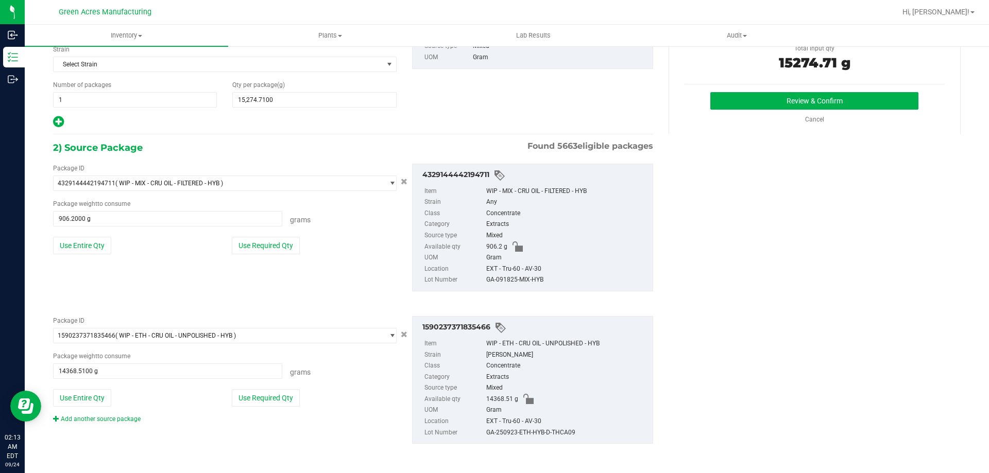
click at [557, 432] on div "GA-250923-ETH-HYB-D-THCA09" at bounding box center [566, 432] width 161 height 11
copy div "GA-250923-ETH-HYB-D-THCA09"
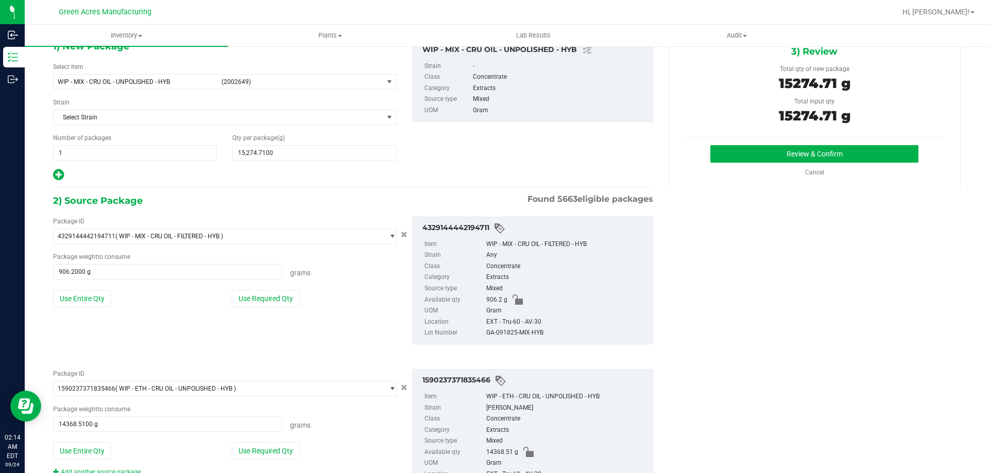
scroll to position [0, 0]
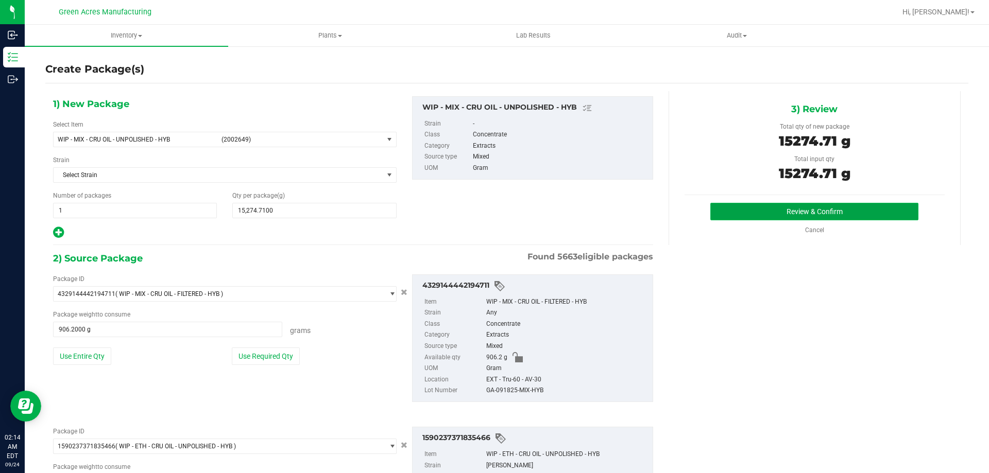
click at [816, 207] on button "Review & Confirm" at bounding box center [814, 212] width 208 height 18
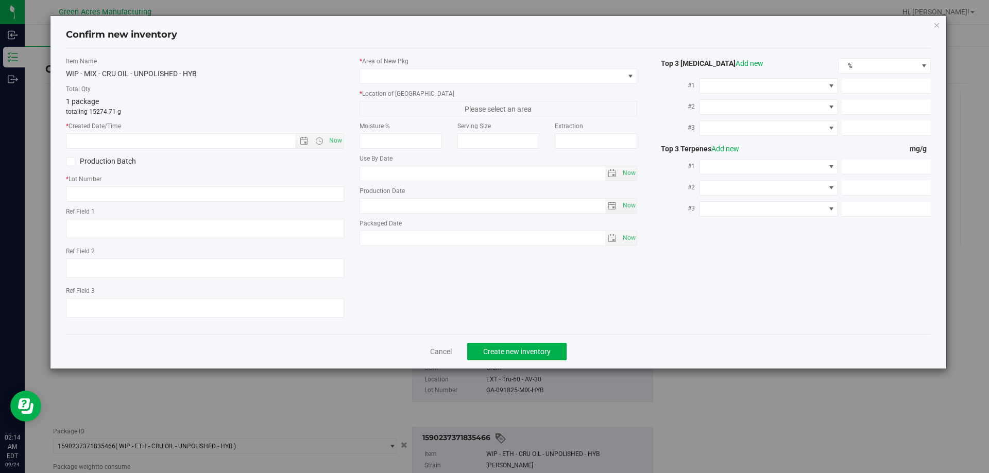
type textarea "Failed Crumble (GA-SN-250627-MBL-CRUMBLE02) and Vitalis oil (GA-250917-CV-VMT-D…"
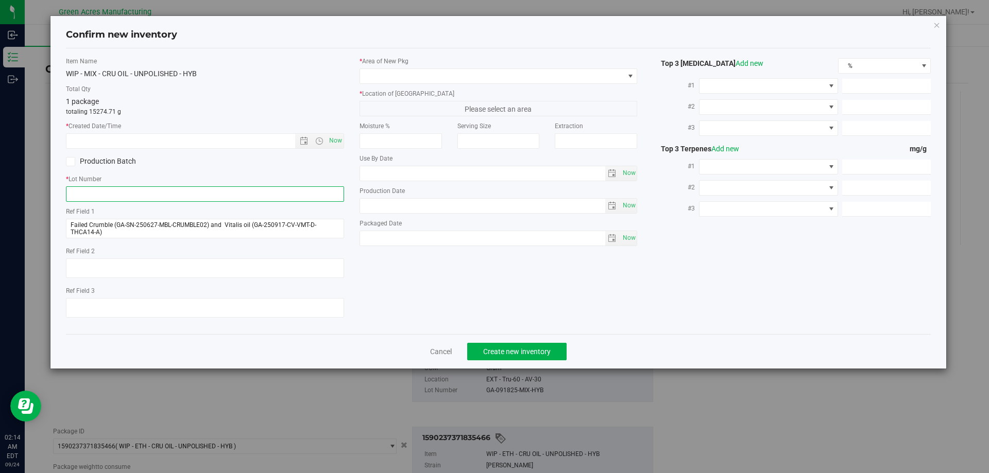
click at [251, 195] on input "text" at bounding box center [205, 193] width 278 height 15
paste input "GA-250923-ETH-HYB-D-THCA09"
type input "GA-250923-ETH-HYB-D-THCA09"
drag, startPoint x: 335, startPoint y: 141, endPoint x: 343, endPoint y: 137, distance: 8.3
click at [337, 141] on span "Now" at bounding box center [335, 140] width 18 height 15
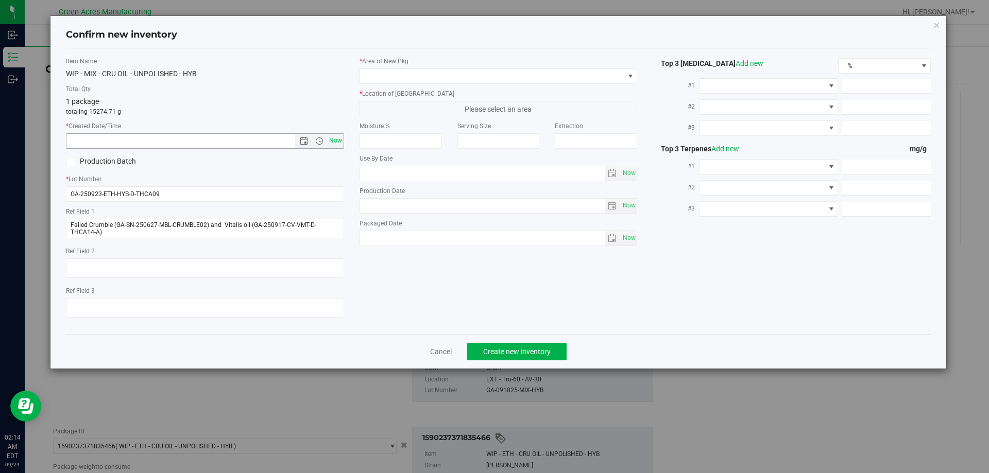
type input "[DATE] 2:14 AM"
click at [505, 73] on span at bounding box center [492, 76] width 264 height 14
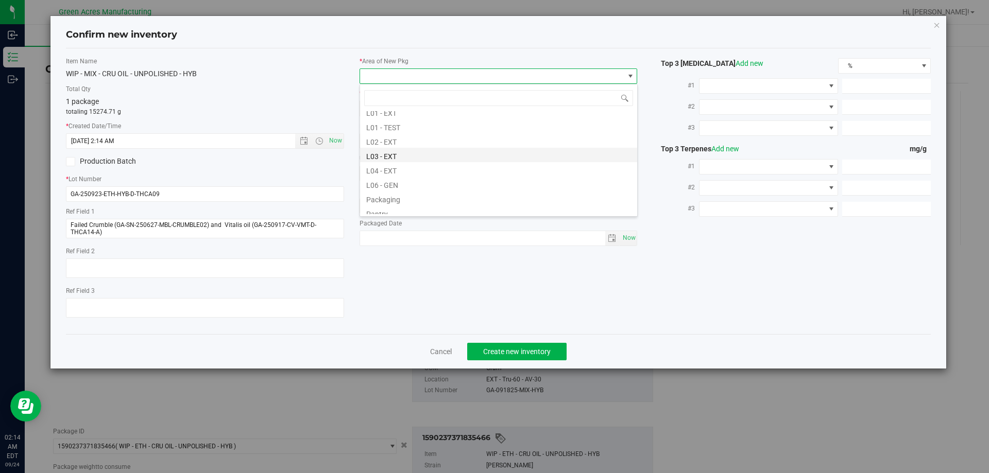
scroll to position [206, 0]
click at [437, 162] on li "L04 - EXT" at bounding box center [498, 157] width 277 height 14
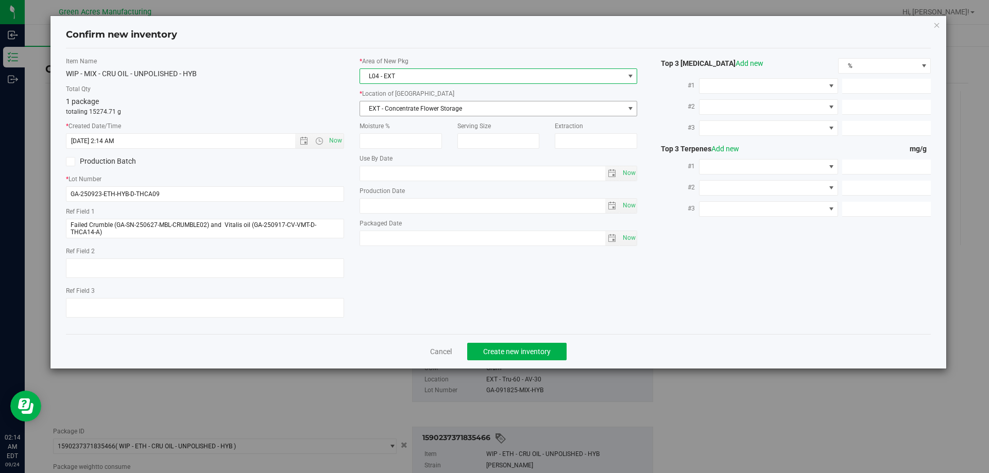
click at [470, 106] on span "EXT - Concentrate Flower Storage" at bounding box center [492, 108] width 264 height 14
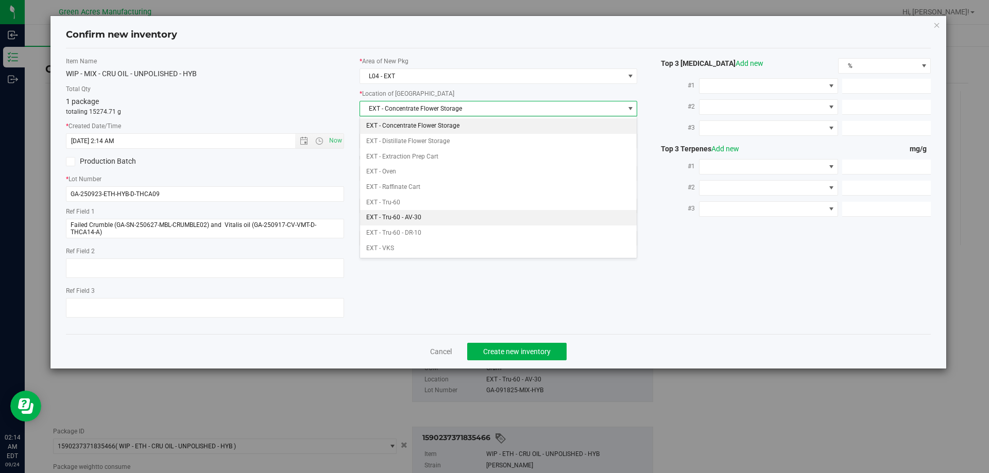
click at [452, 218] on li "EXT - Tru-60 - AV-30" at bounding box center [498, 217] width 277 height 15
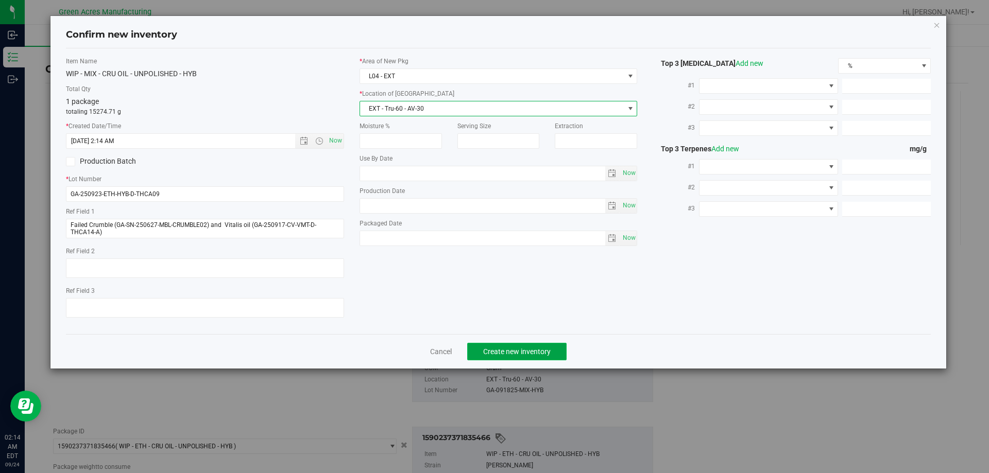
click at [526, 348] on span "Create new inventory" at bounding box center [516, 352] width 67 height 8
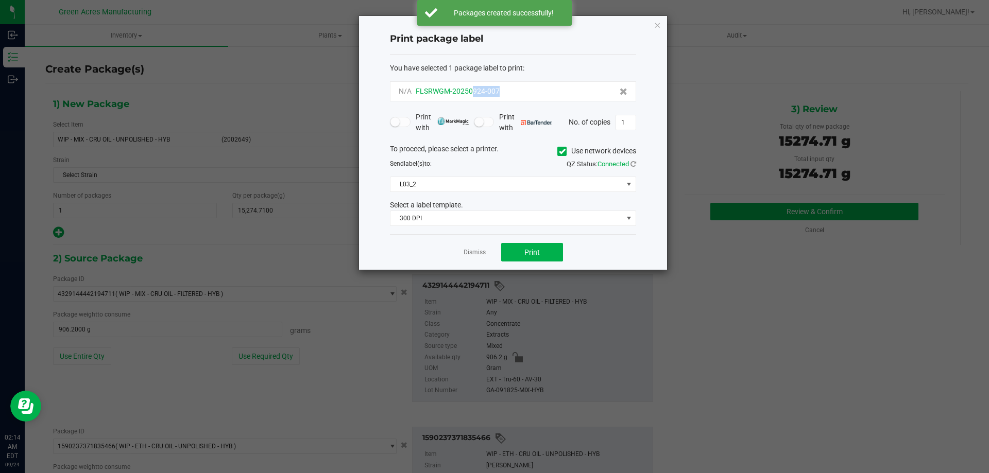
drag, startPoint x: 502, startPoint y: 91, endPoint x: 473, endPoint y: 95, distance: 29.7
click at [473, 95] on div "N/A FLSRWGM-20250924-007" at bounding box center [513, 91] width 229 height 11
copy span "924-007"
click at [529, 61] on div "You have selected 1 package label to print : N/A FLSRWGM-20250924-007 Print wit…" at bounding box center [513, 145] width 246 height 180
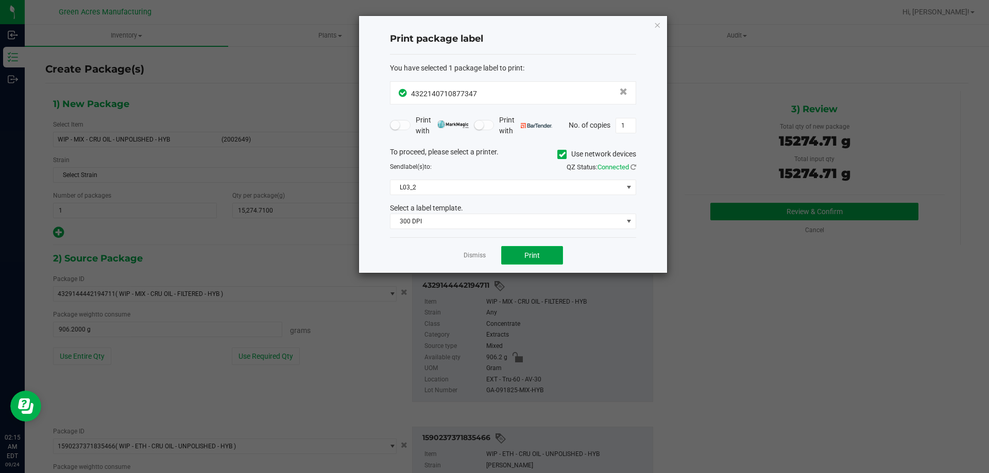
click at [533, 256] on span "Print" at bounding box center [531, 255] width 15 height 8
click at [534, 256] on span "Print" at bounding box center [531, 255] width 15 height 8
click at [463, 257] on link "Dismiss" at bounding box center [474, 255] width 22 height 9
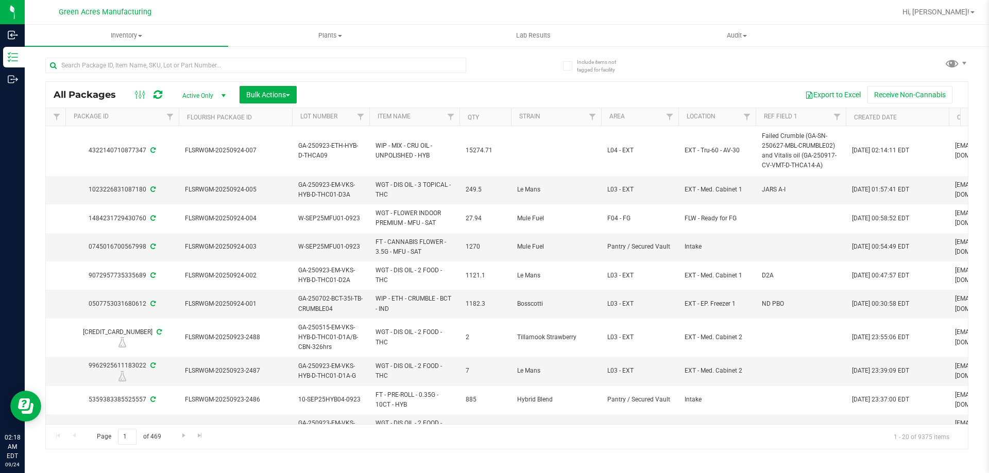
scroll to position [0, 335]
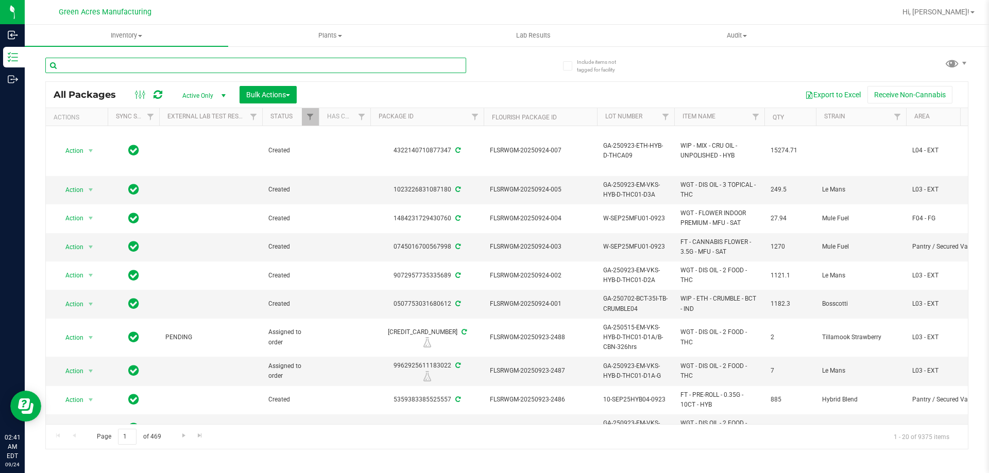
click at [284, 64] on input "text" at bounding box center [255, 65] width 421 height 15
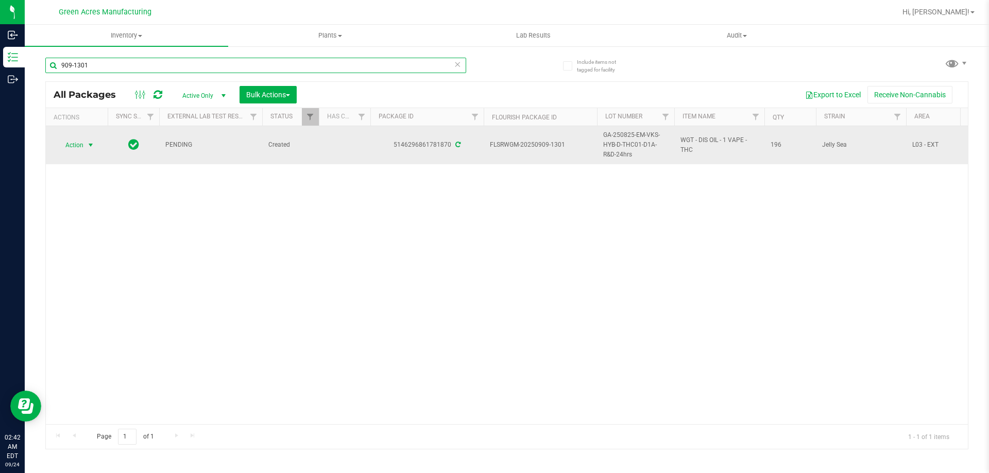
type input "909-1301"
click at [86, 145] on span "select" at bounding box center [90, 145] width 13 height 14
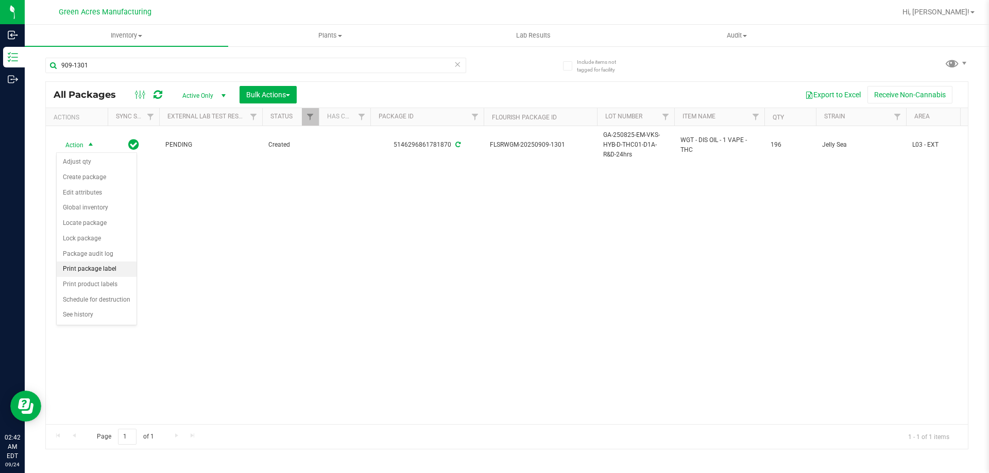
click at [113, 268] on li "Print package label" at bounding box center [97, 269] width 80 height 15
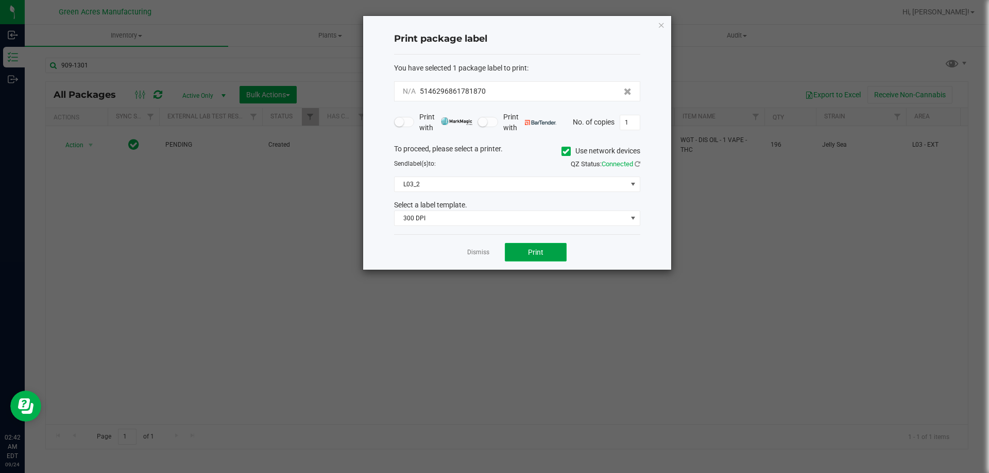
click at [544, 248] on button "Print" at bounding box center [536, 252] width 62 height 19
click at [472, 255] on link "Dismiss" at bounding box center [478, 252] width 22 height 9
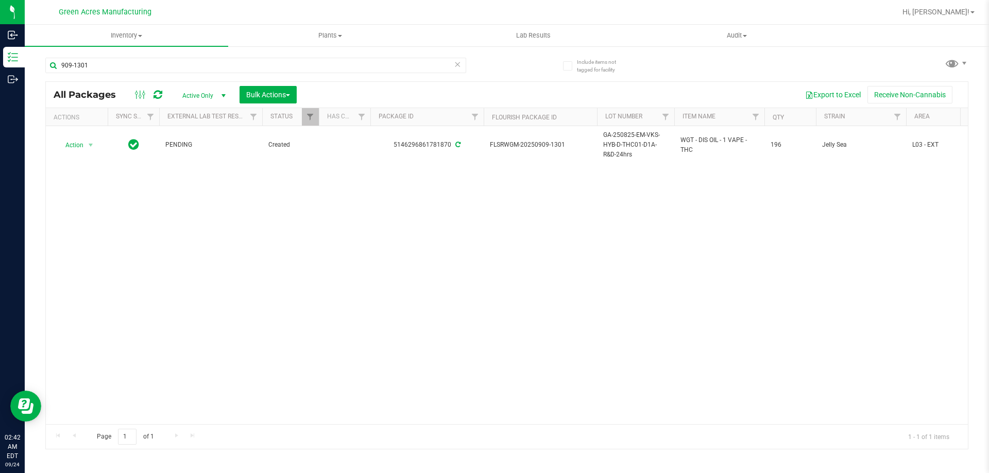
click at [456, 66] on icon at bounding box center [457, 64] width 7 height 12
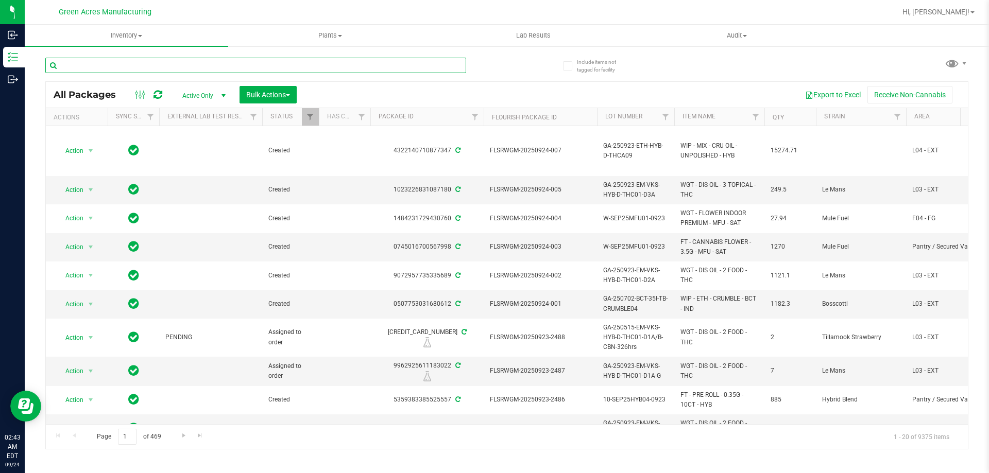
click at [414, 70] on input "text" at bounding box center [255, 65] width 421 height 15
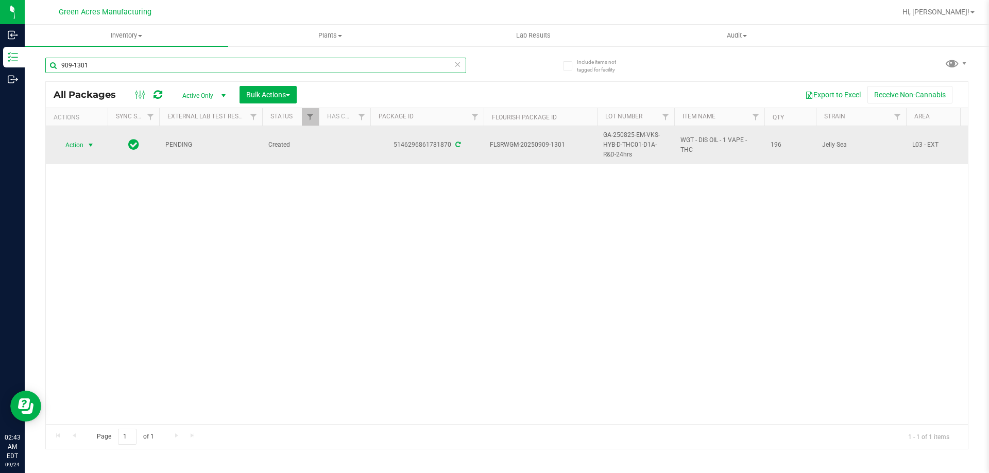
type input "909-1301"
click at [90, 150] on span "select" at bounding box center [90, 145] width 13 height 14
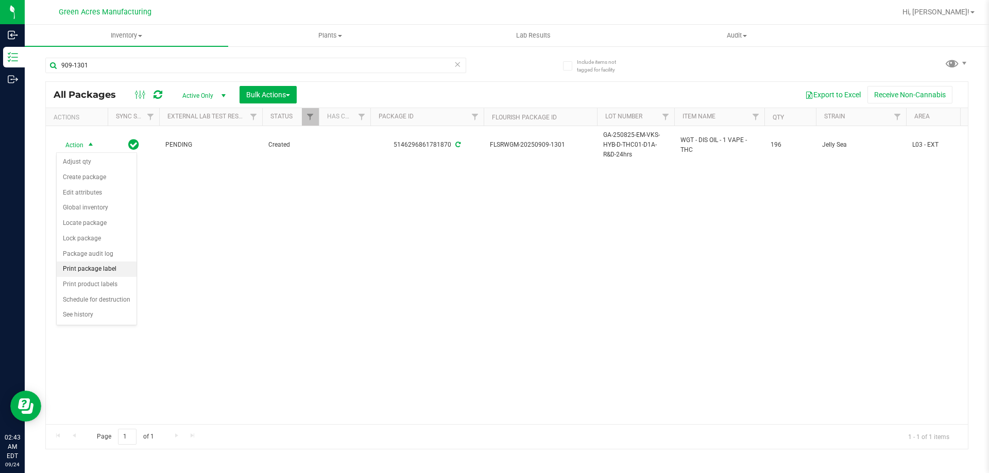
click at [115, 265] on li "Print package label" at bounding box center [97, 269] width 80 height 15
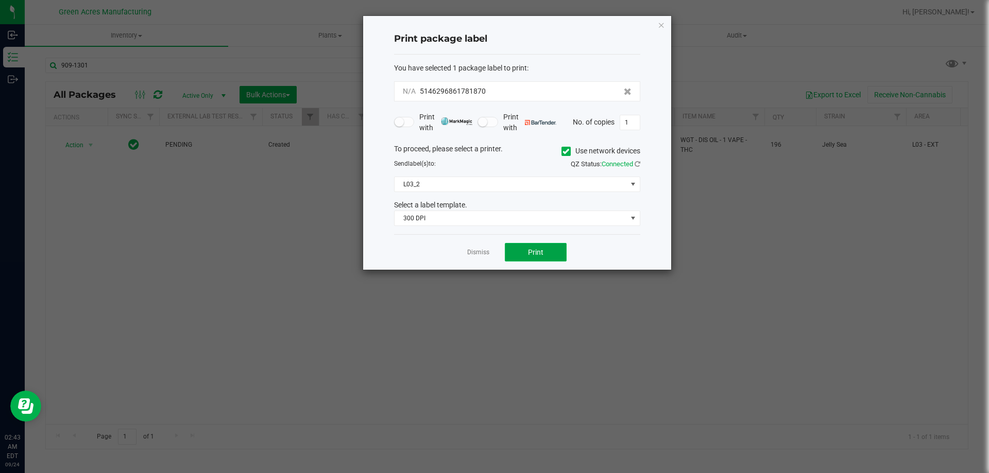
click at [549, 247] on button "Print" at bounding box center [536, 252] width 62 height 19
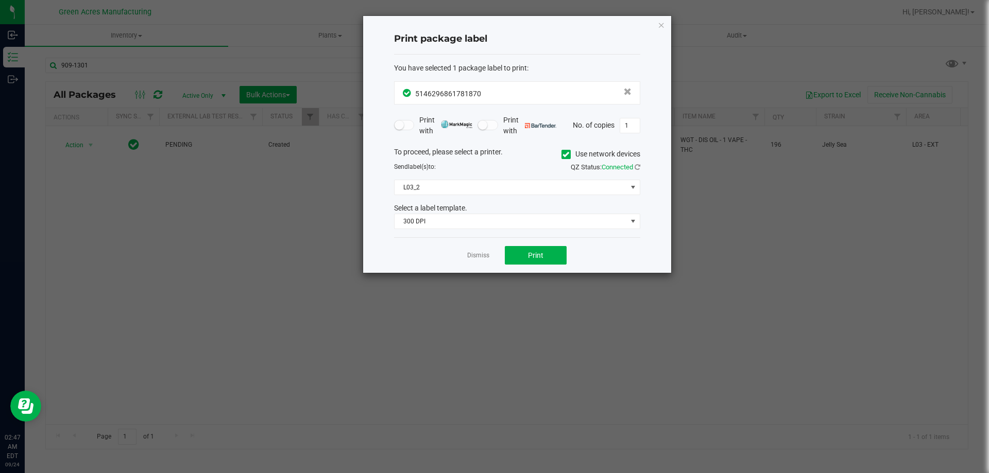
click at [483, 261] on app-cancel-button "Dismiss" at bounding box center [478, 255] width 22 height 11
click at [479, 256] on link "Dismiss" at bounding box center [478, 255] width 22 height 9
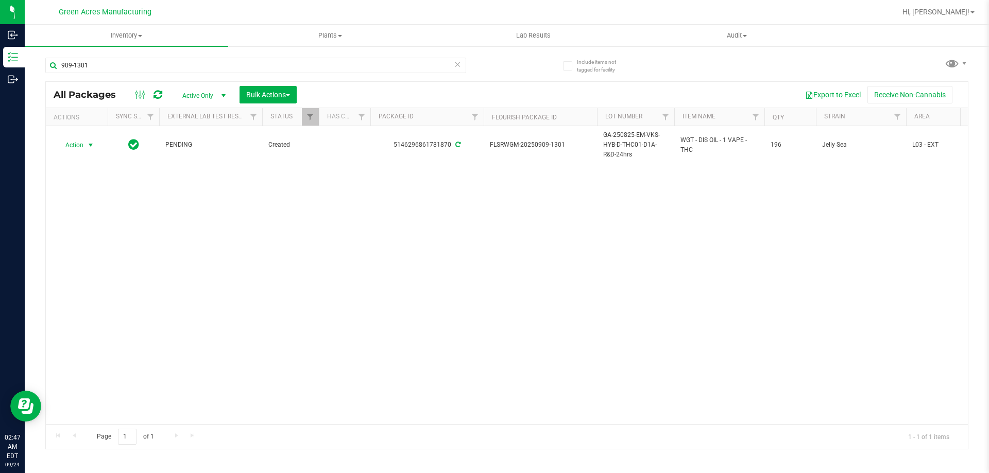
click at [459, 65] on icon at bounding box center [457, 64] width 7 height 12
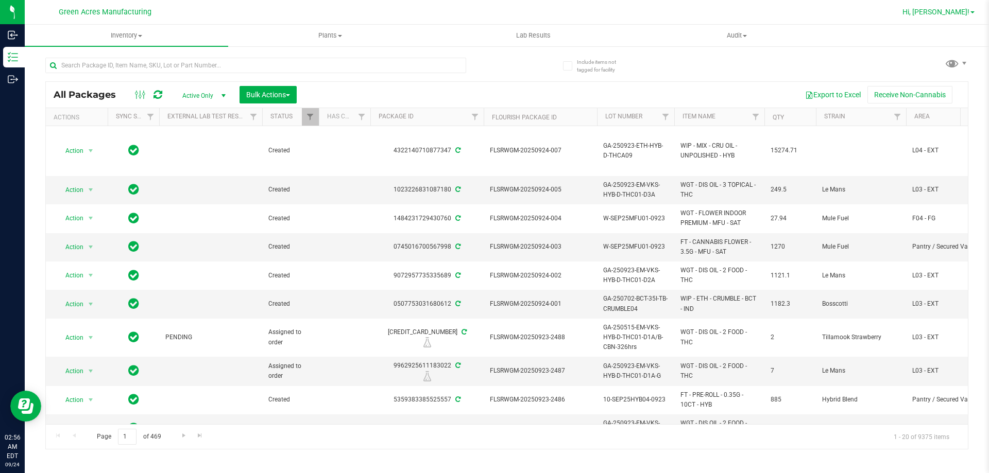
click at [952, 16] on span "Hi, [PERSON_NAME]!" at bounding box center [935, 12] width 67 height 8
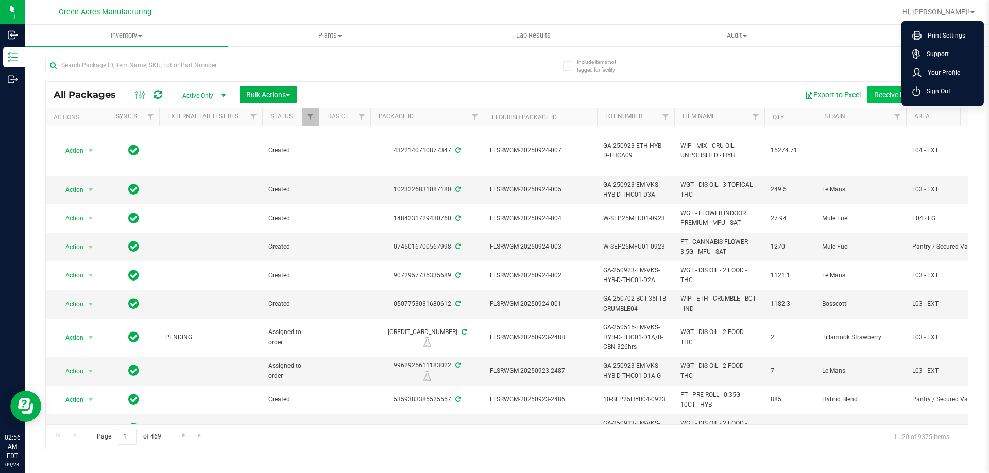
click at [947, 87] on span "Sign Out" at bounding box center [935, 91] width 30 height 10
